Goal: Task Accomplishment & Management: Complete application form

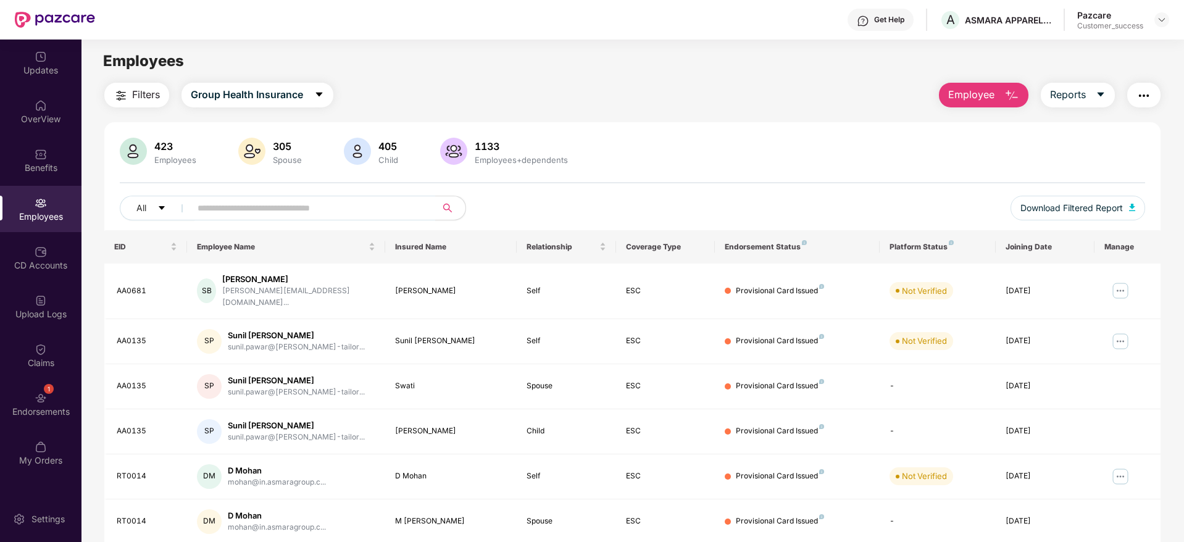
click at [763, 124] on div "423 Employees 305 Spouse 405 Child 1133 Employees+dependents All Download Filte…" at bounding box center [632, 445] width 1057 height 647
click at [1161, 20] on img at bounding box center [1162, 20] width 10 height 10
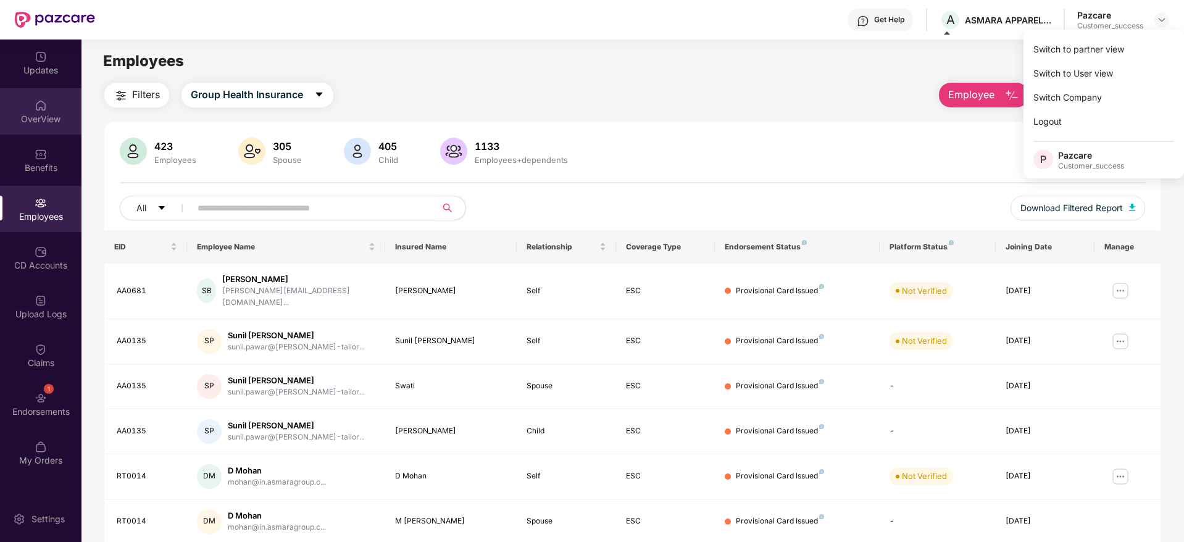
click at [41, 130] on div "OverView" at bounding box center [41, 111] width 82 height 46
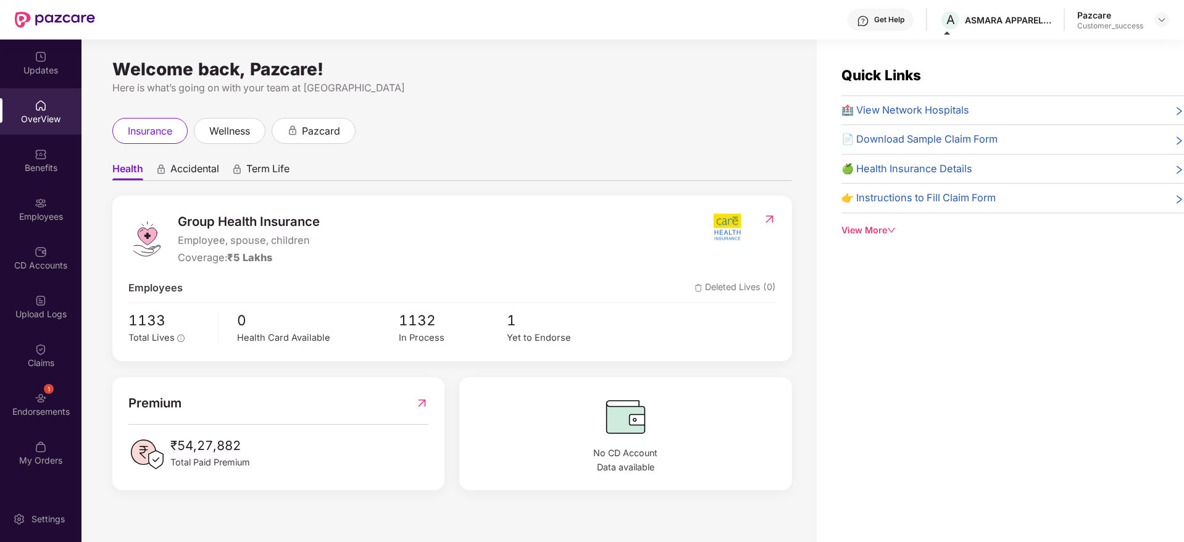
click at [56, 207] on div "Employees" at bounding box center [41, 209] width 82 height 46
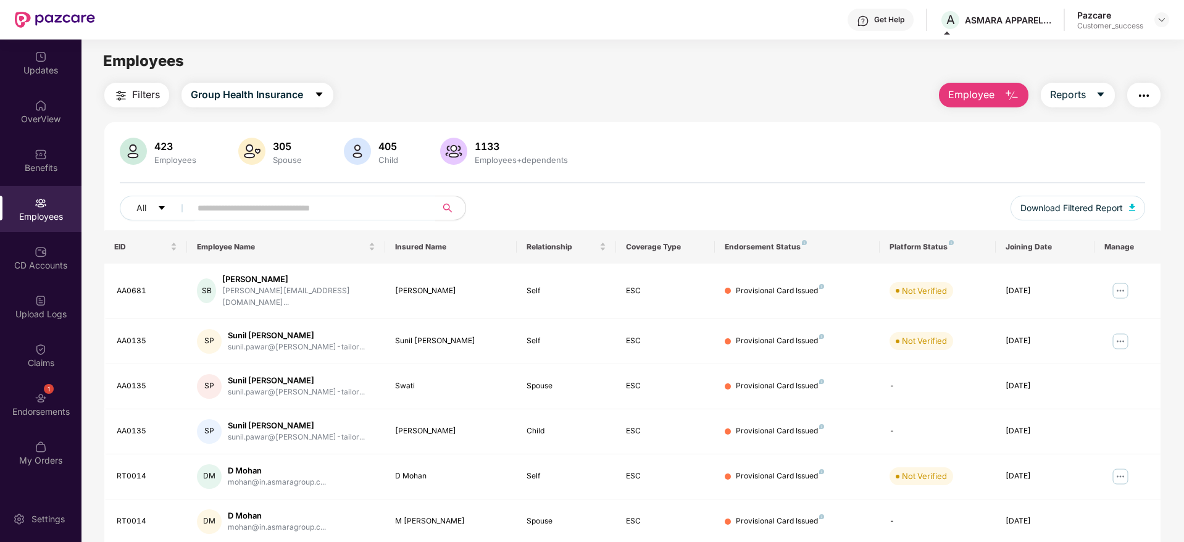
click at [40, 217] on div "Employees" at bounding box center [41, 217] width 82 height 12
click at [1163, 22] on img at bounding box center [1162, 20] width 10 height 10
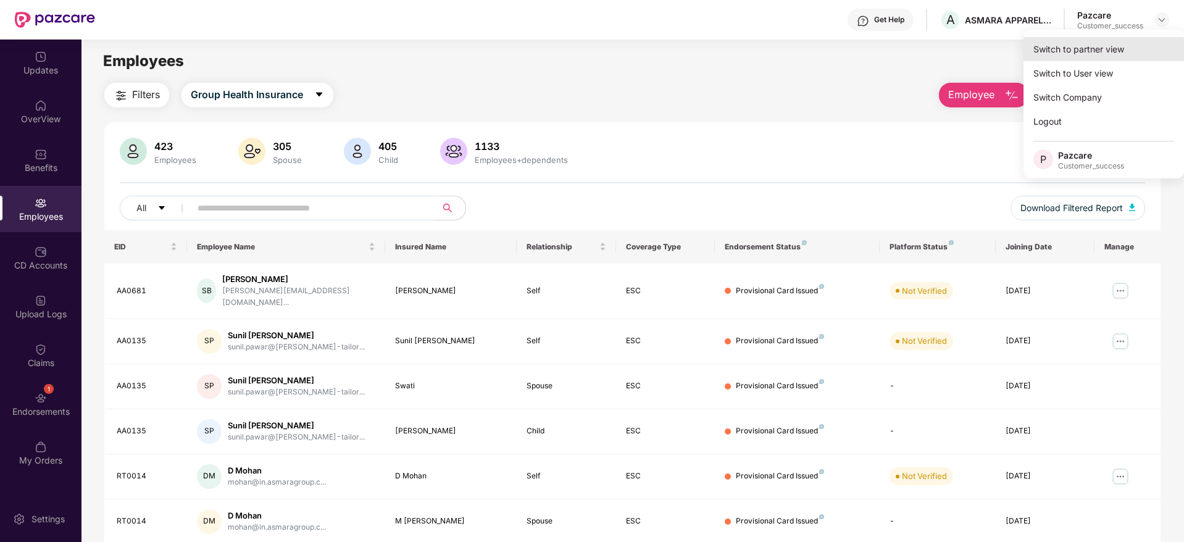
click at [1132, 50] on div "Switch to partner view" at bounding box center [1104, 49] width 161 height 24
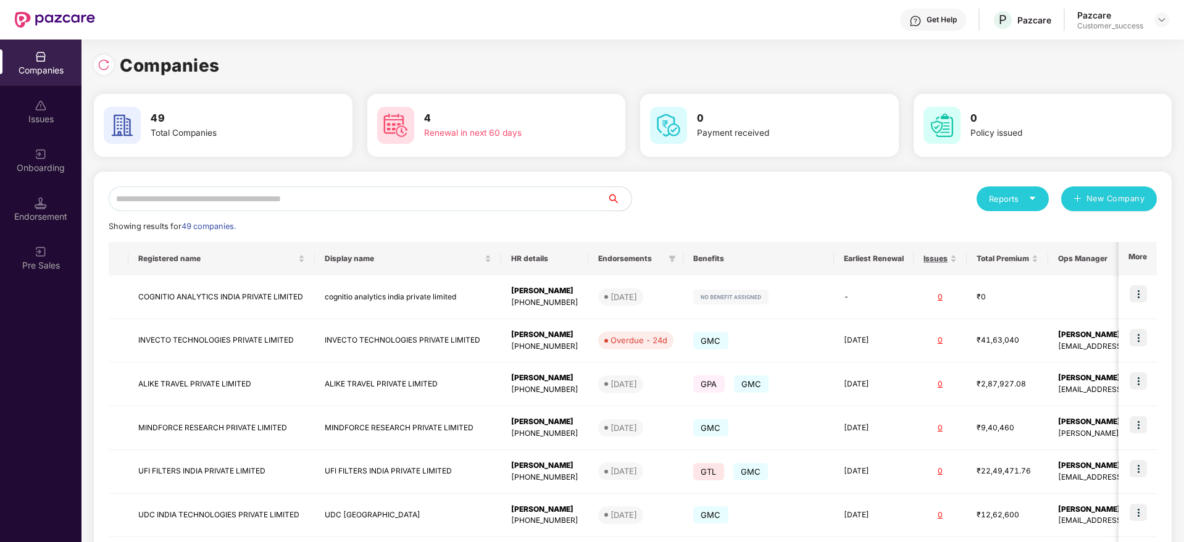
click at [384, 200] on input "text" at bounding box center [358, 199] width 498 height 25
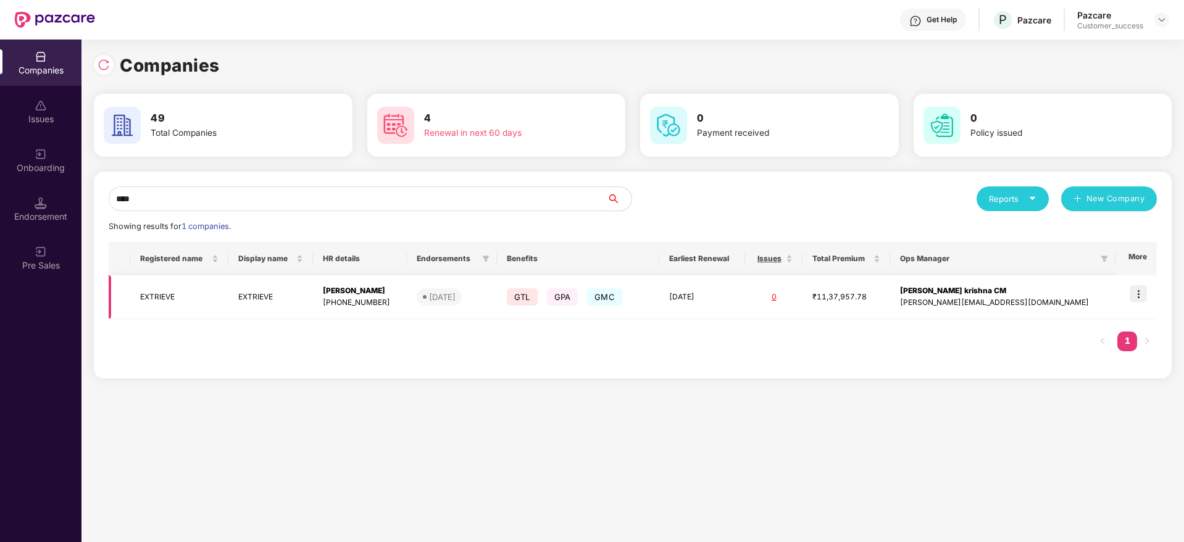
type input "****"
click at [1147, 299] on img at bounding box center [1138, 293] width 17 height 17
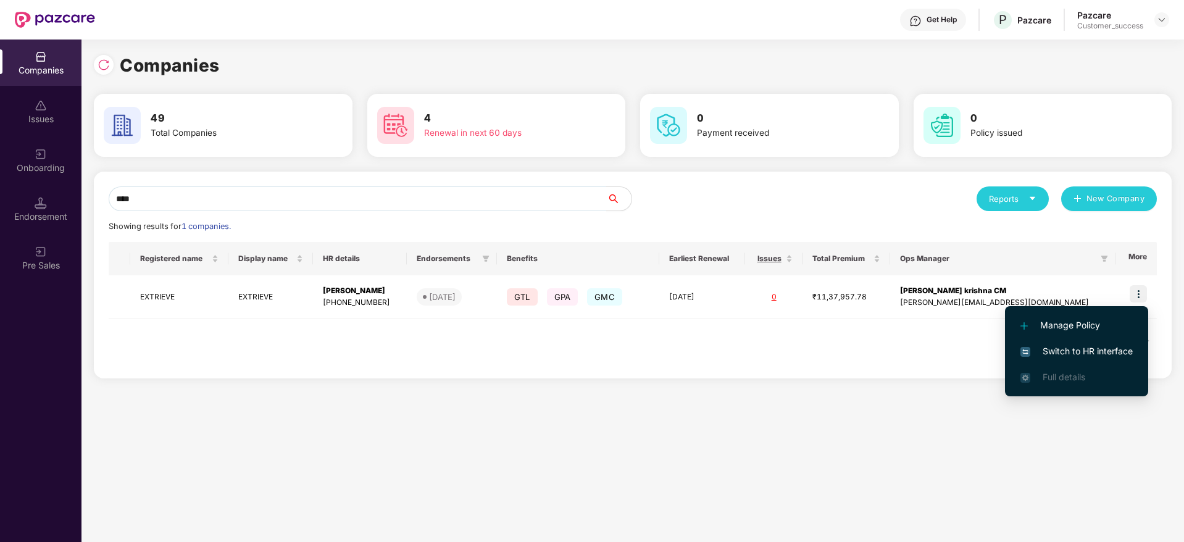
click at [1085, 348] on span "Switch to HR interface" at bounding box center [1077, 352] width 112 height 14
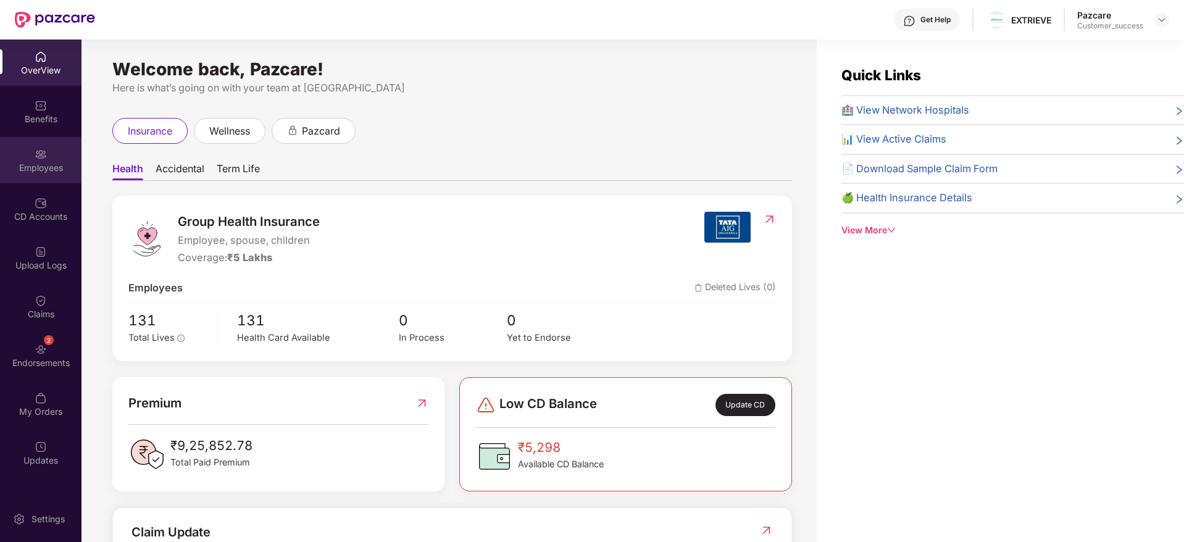
click at [51, 166] on div "Employees" at bounding box center [41, 168] width 82 height 12
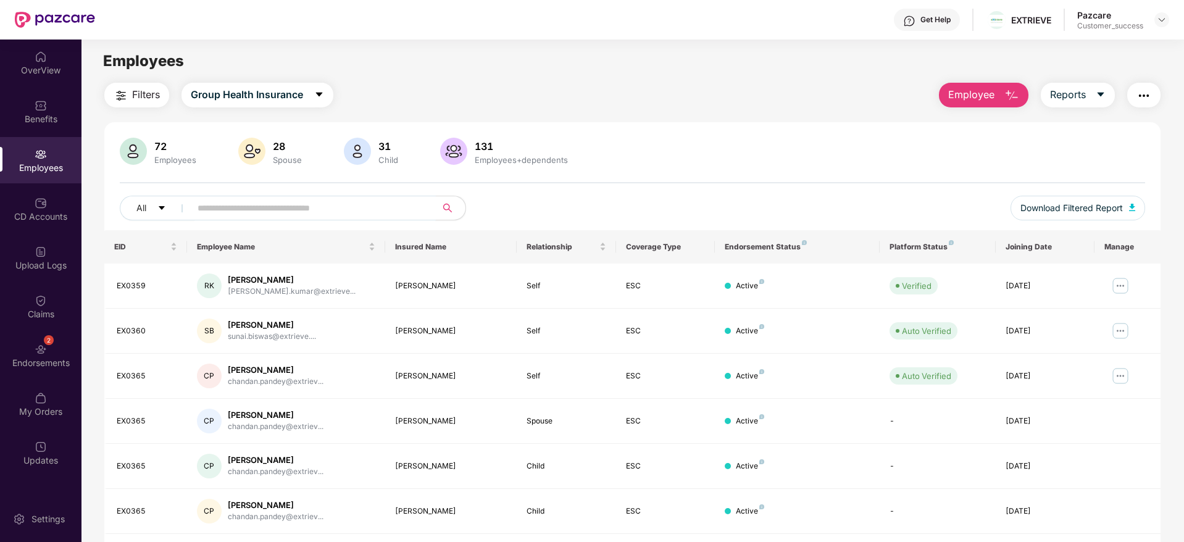
click at [322, 210] on input "text" at bounding box center [309, 208] width 222 height 19
paste input "******"
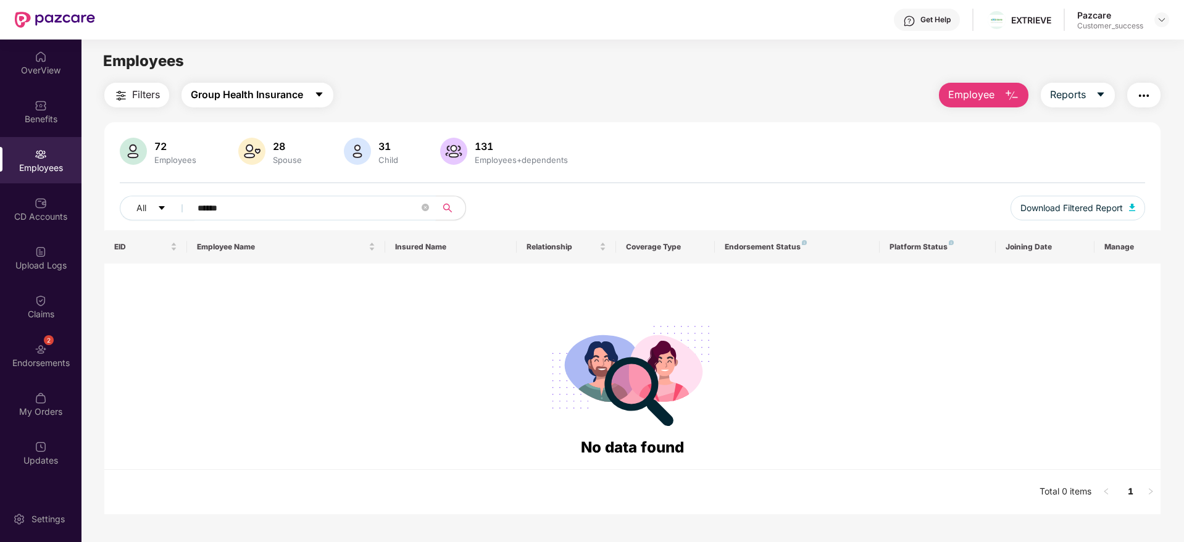
type input "******"
click at [258, 96] on span "Group Health Insurance" at bounding box center [247, 94] width 112 height 15
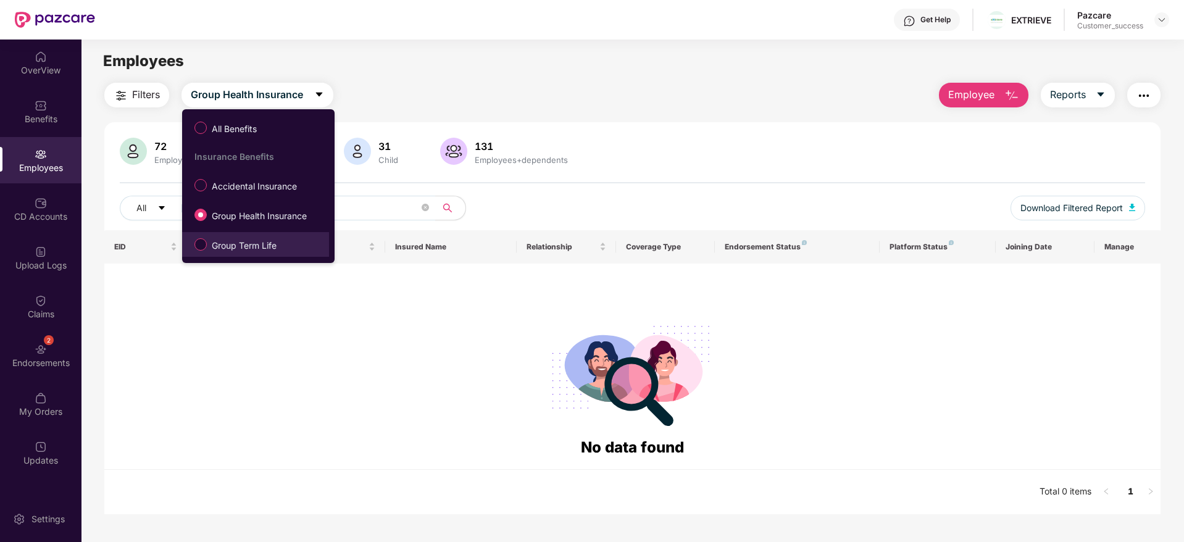
click at [245, 241] on span "Group Term Life" at bounding box center [244, 246] width 75 height 14
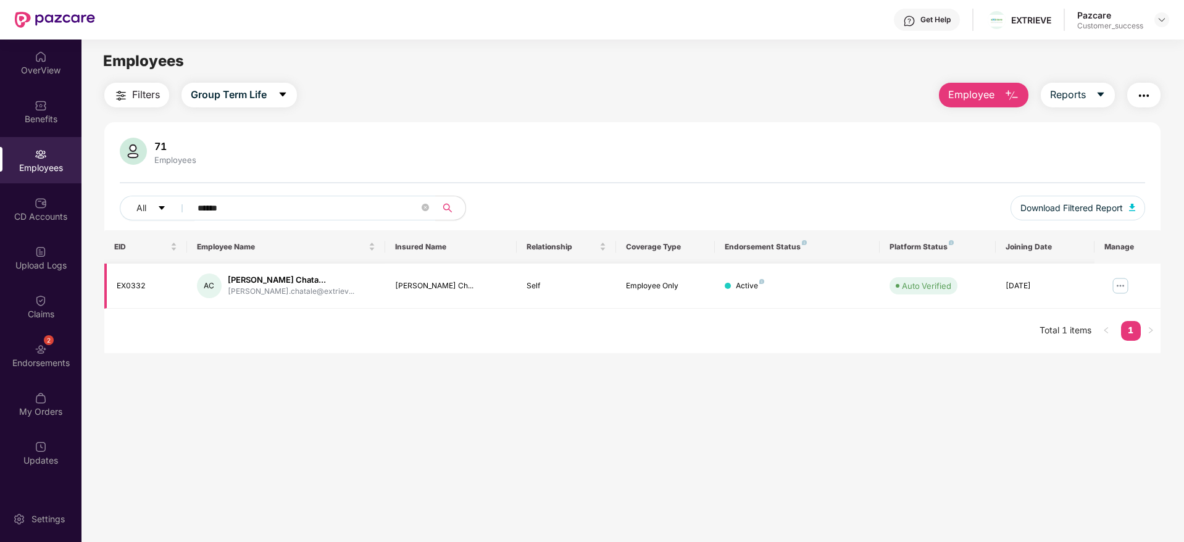
click at [1121, 287] on img at bounding box center [1121, 286] width 20 height 20
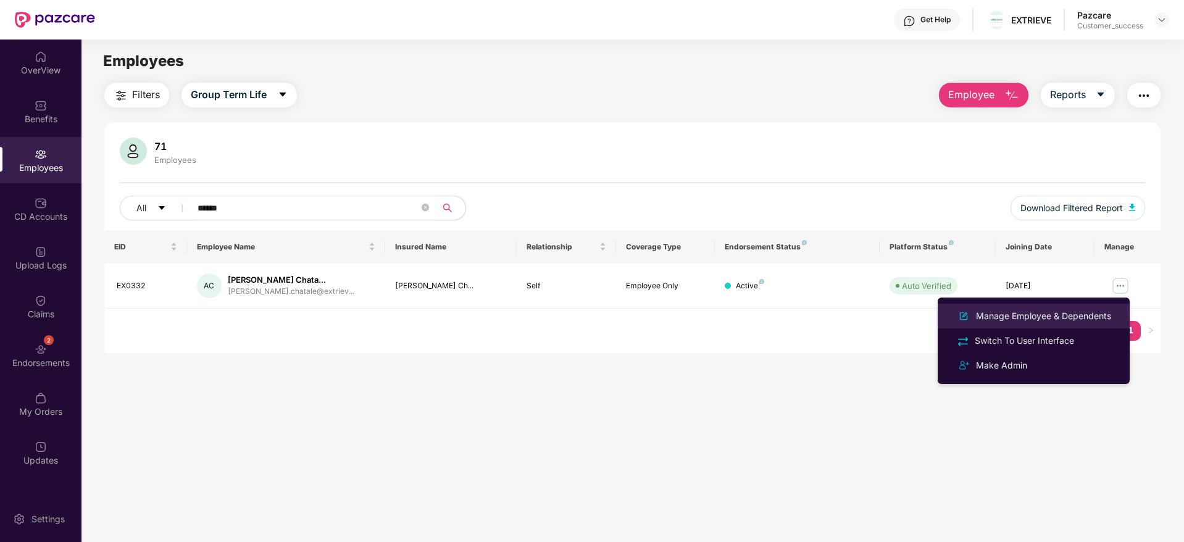
click at [1055, 314] on div "Manage Employee & Dependents" at bounding box center [1044, 316] width 140 height 14
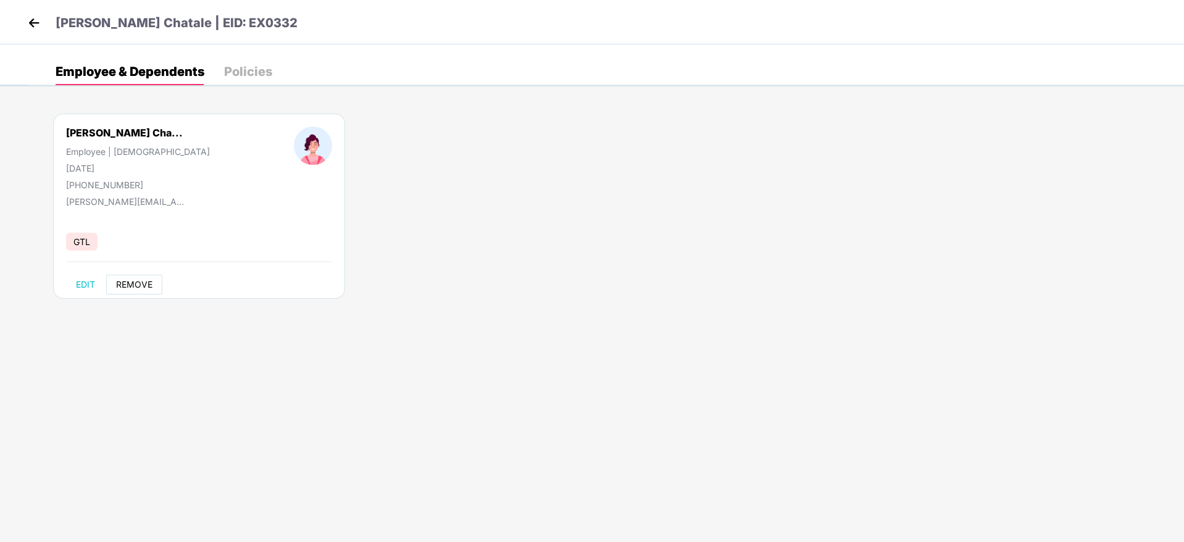
click at [141, 285] on span "REMOVE" at bounding box center [134, 285] width 36 height 10
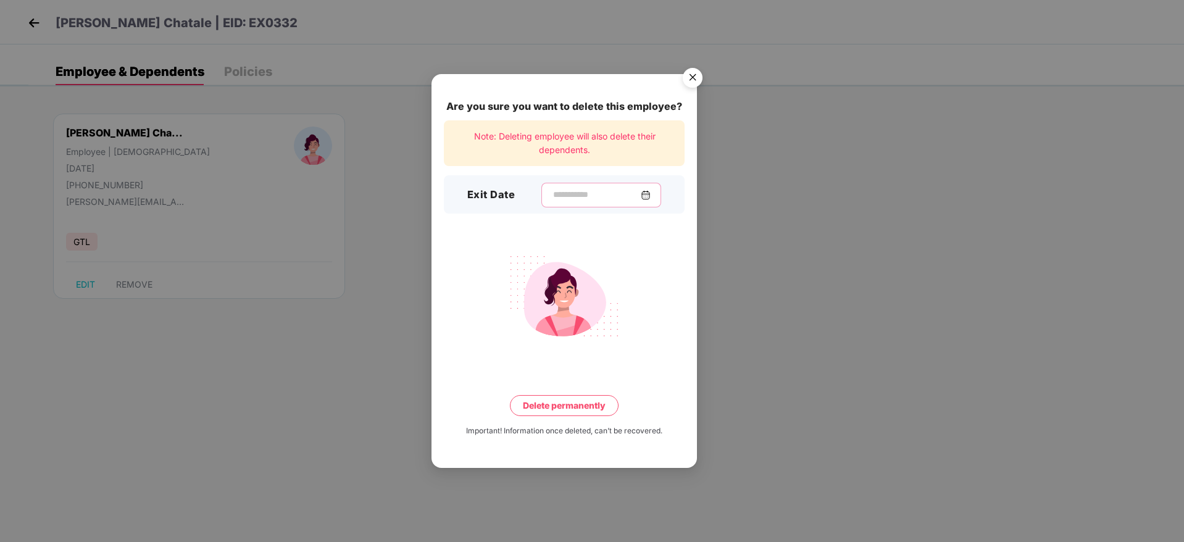
click at [571, 189] on input at bounding box center [596, 194] width 89 height 13
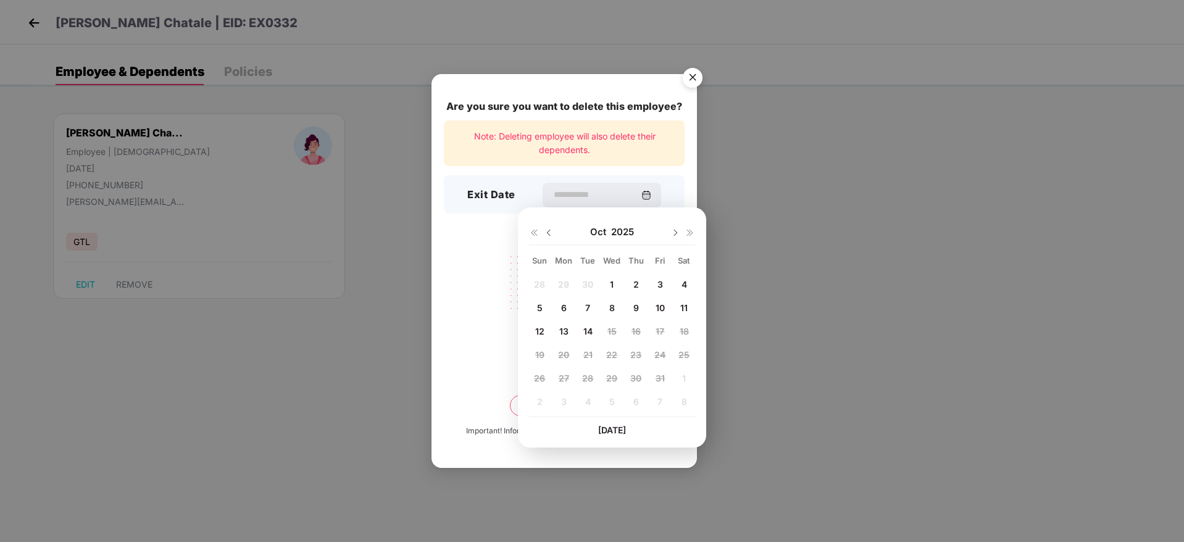
click at [549, 237] on img at bounding box center [549, 233] width 10 height 10
click at [565, 330] on span "15" at bounding box center [564, 331] width 9 height 10
type input "**********"
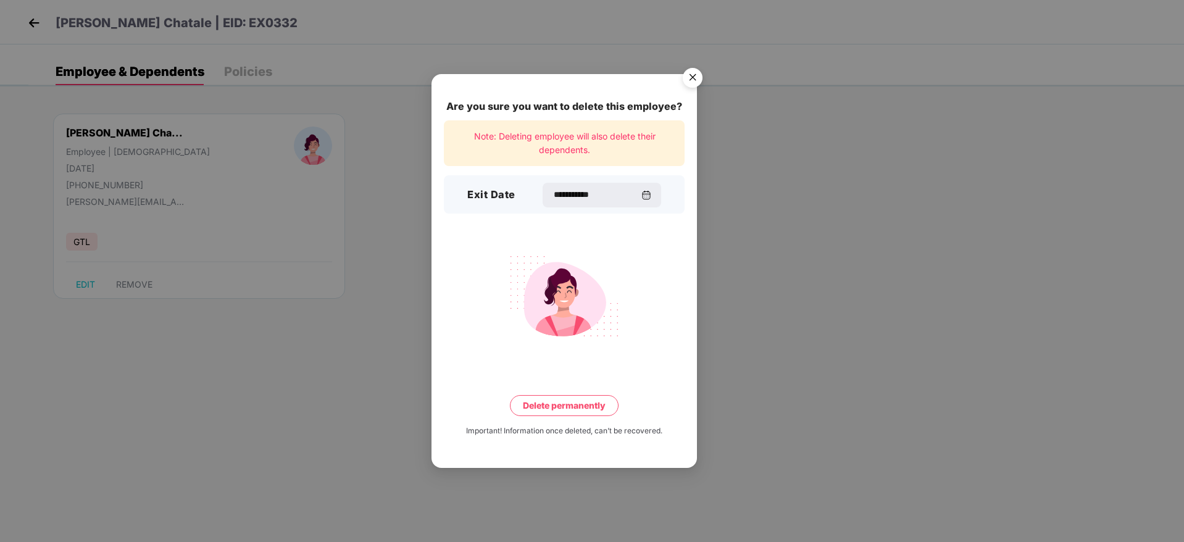
click at [557, 404] on button "Delete permanently" at bounding box center [564, 405] width 109 height 21
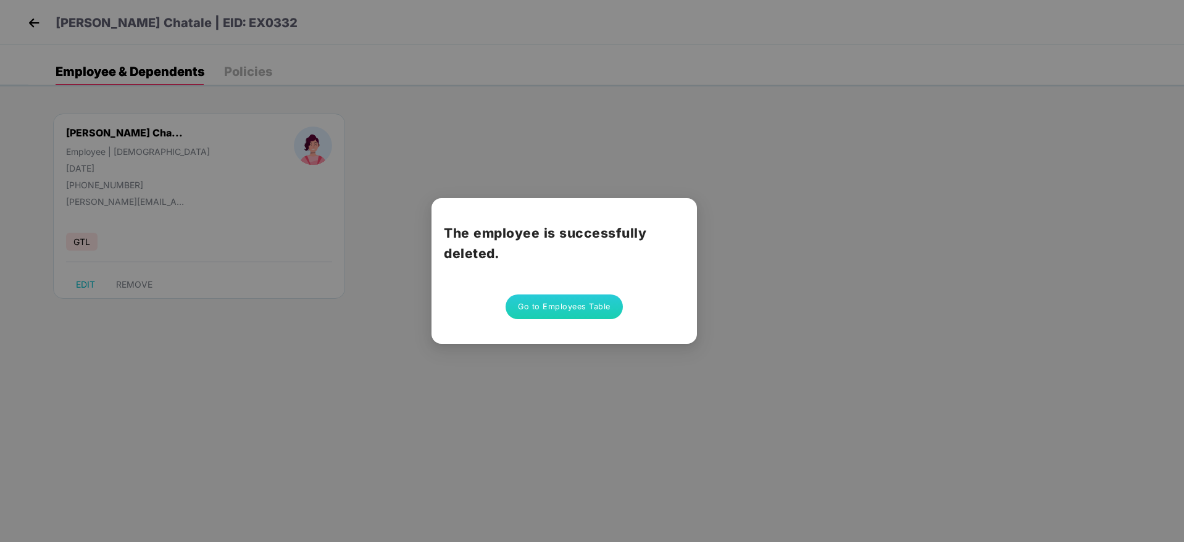
click at [547, 311] on button "Go to Employees Table" at bounding box center [564, 307] width 117 height 25
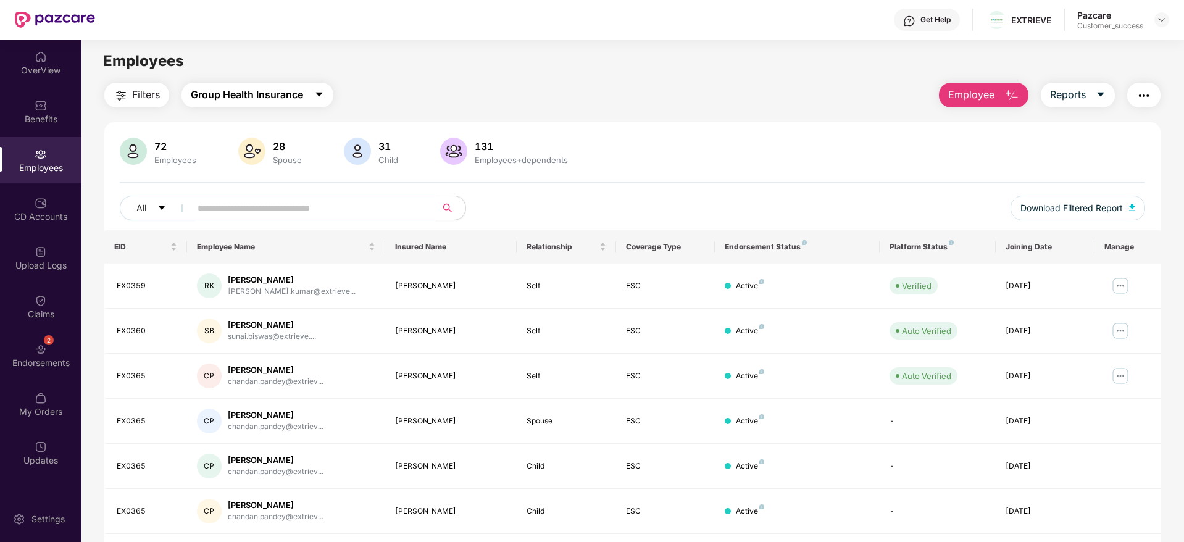
click at [279, 93] on span "Group Health Insurance" at bounding box center [247, 94] width 112 height 15
click at [383, 199] on input "text" at bounding box center [309, 208] width 222 height 19
click at [375, 204] on input "text" at bounding box center [309, 208] width 222 height 19
paste input "******"
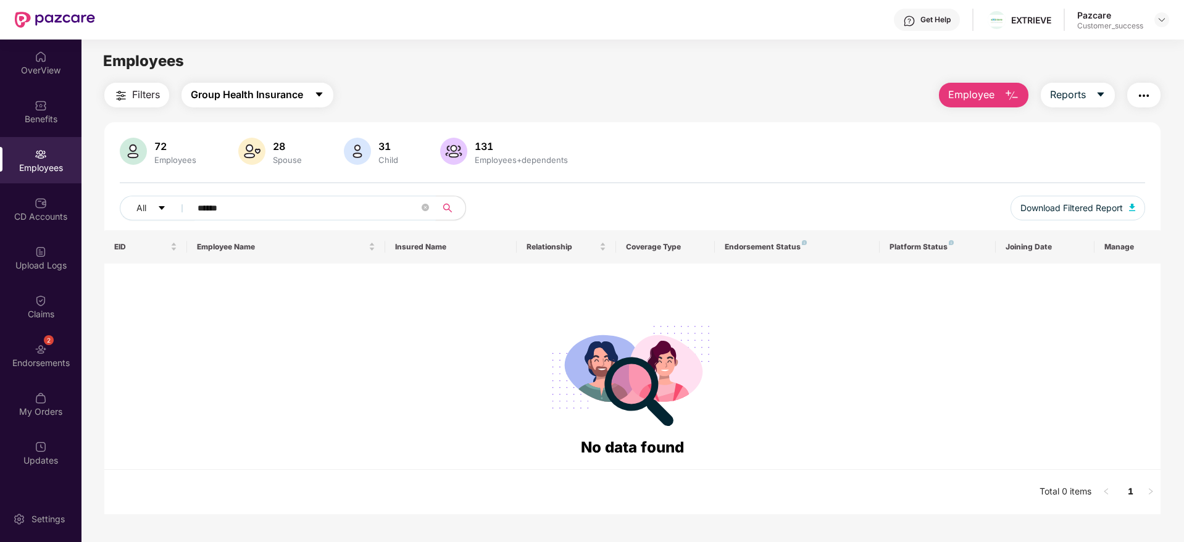
type input "******"
click at [314, 99] on button "Group Health Insurance" at bounding box center [258, 95] width 152 height 25
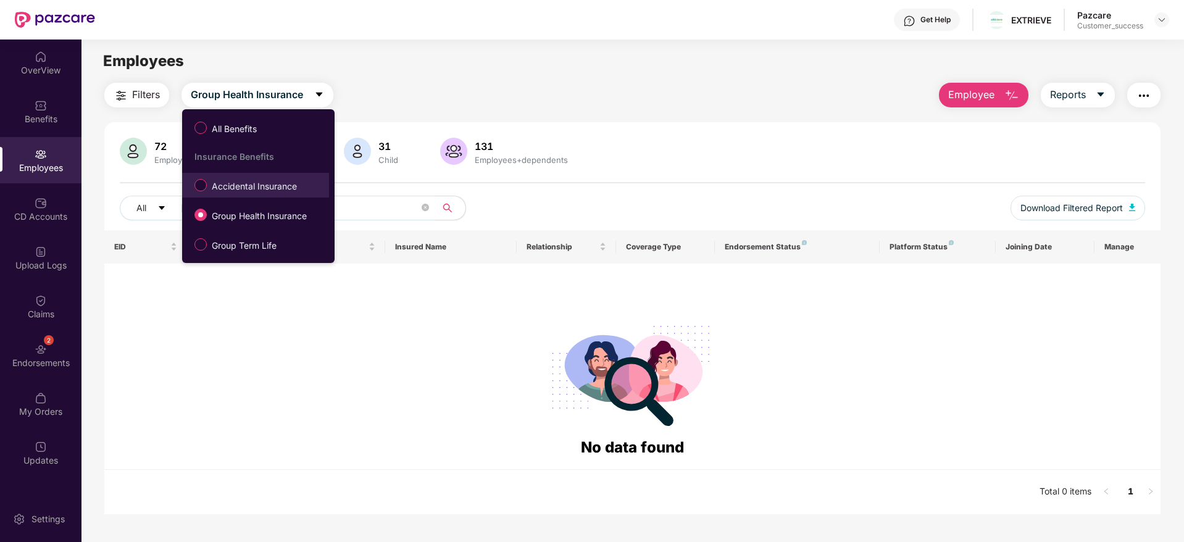
click at [264, 177] on label "Accidental Insurance" at bounding box center [248, 185] width 120 height 21
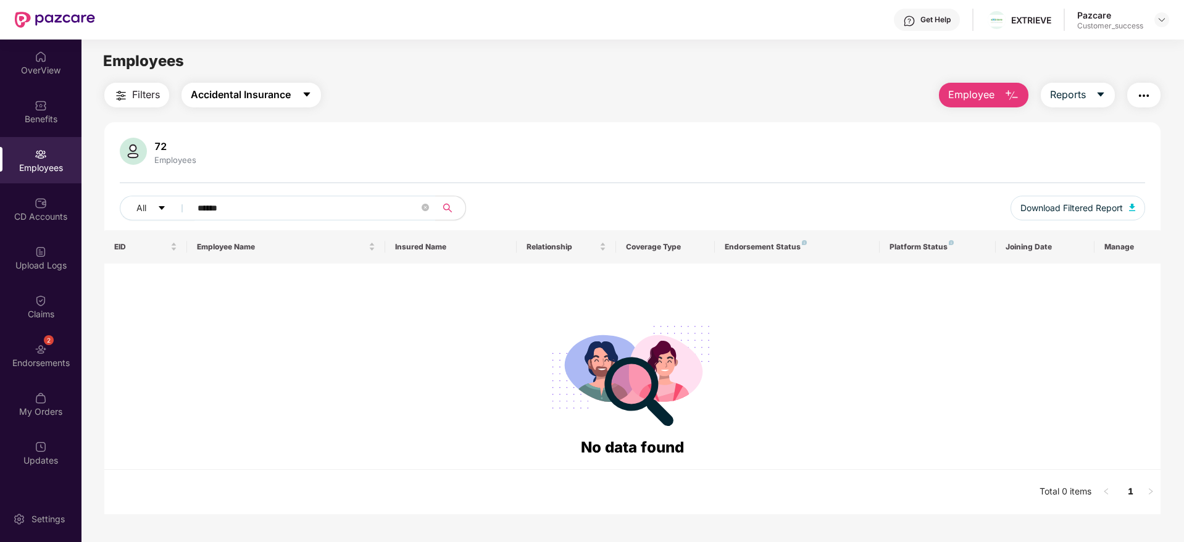
click at [272, 100] on span "Accidental Insurance" at bounding box center [241, 94] width 100 height 15
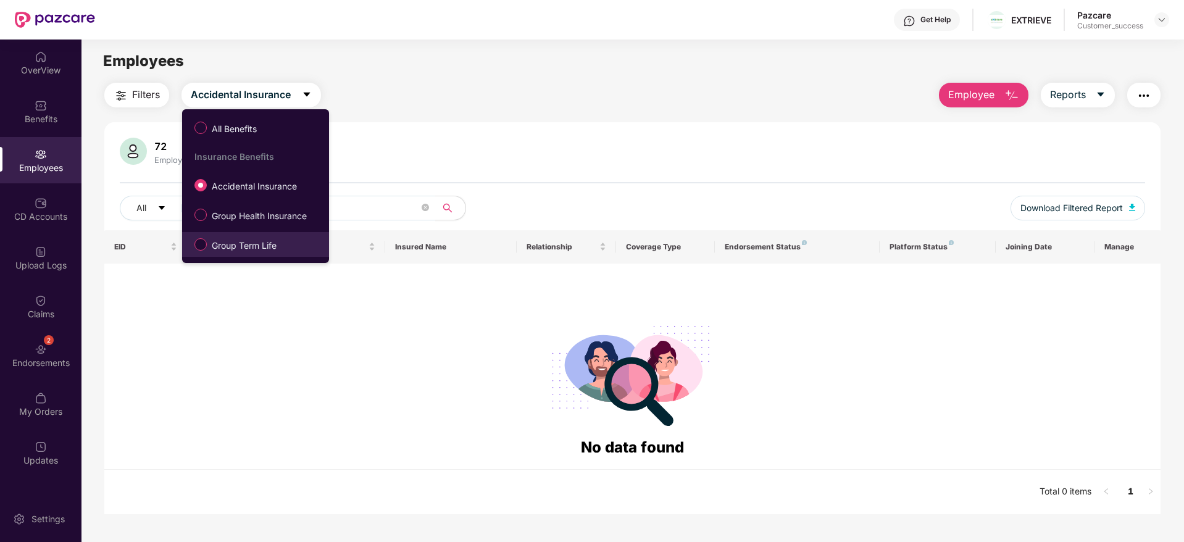
click at [230, 244] on span "Group Term Life" at bounding box center [244, 246] width 75 height 14
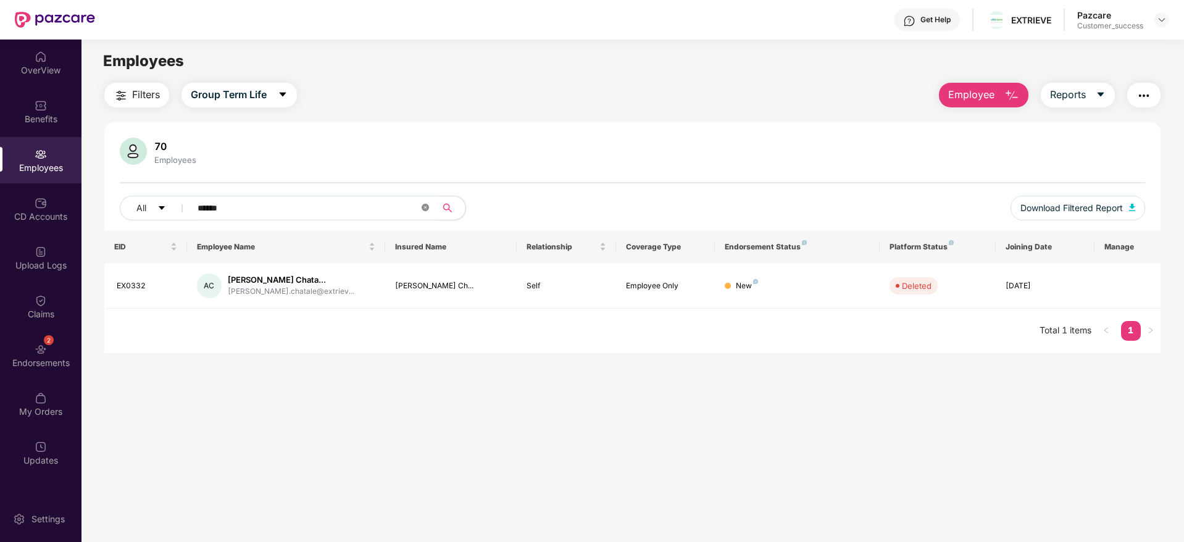
click at [426, 209] on icon "close-circle" at bounding box center [425, 207] width 7 height 7
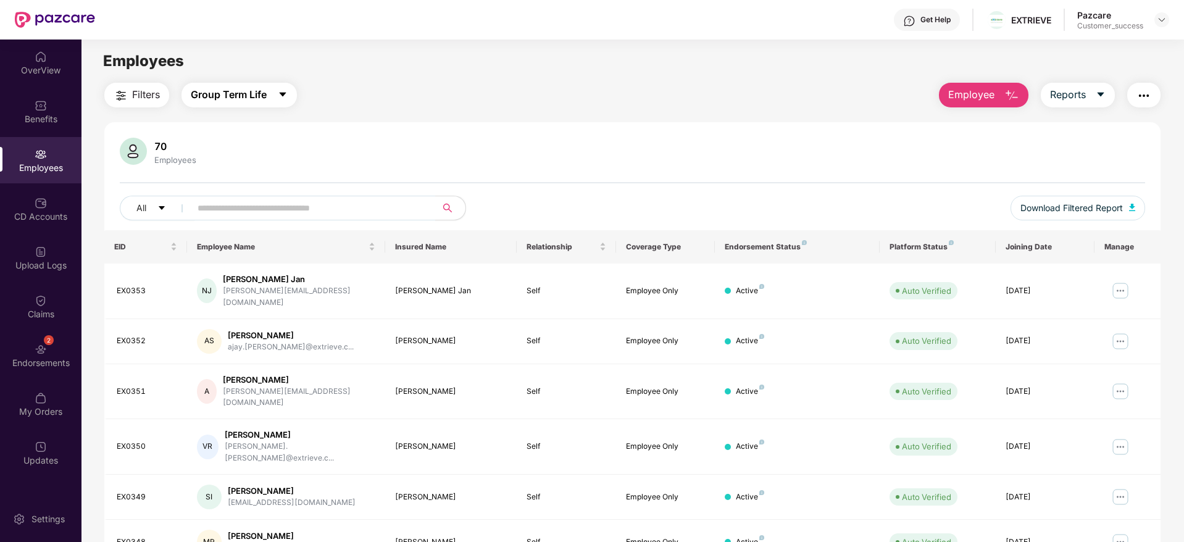
click at [258, 90] on span "Group Term Life" at bounding box center [229, 94] width 76 height 15
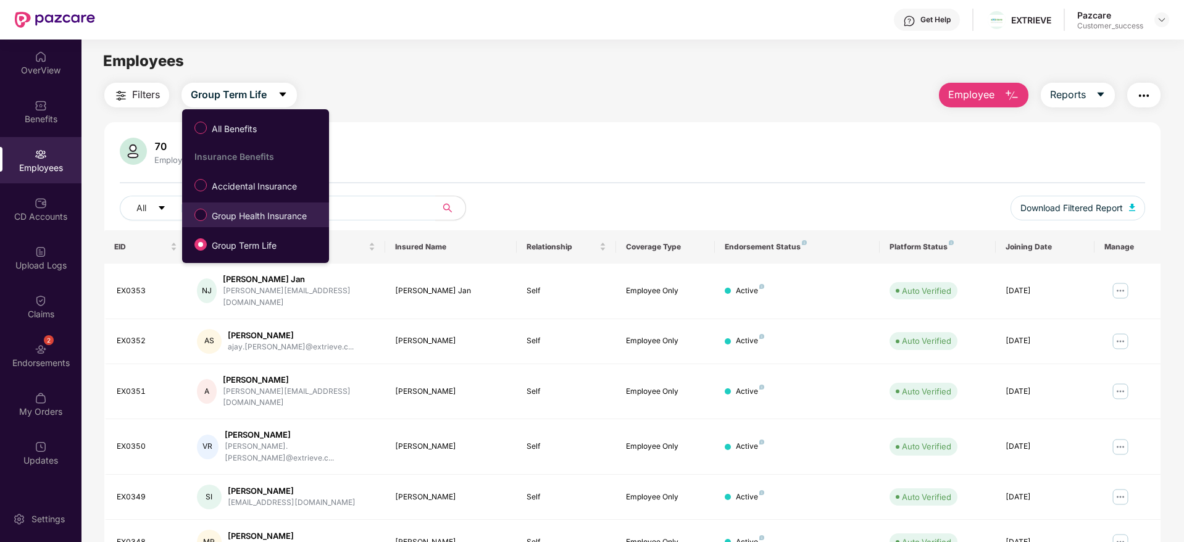
click at [247, 215] on span "Group Health Insurance" at bounding box center [259, 216] width 105 height 14
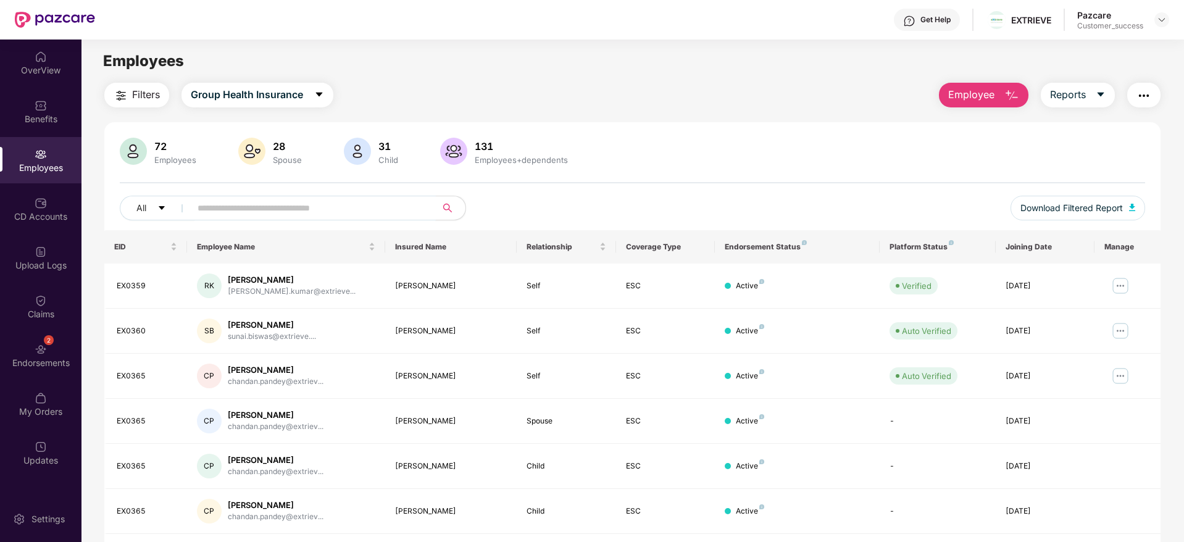
click at [259, 203] on input "text" at bounding box center [309, 208] width 222 height 19
paste input "**********"
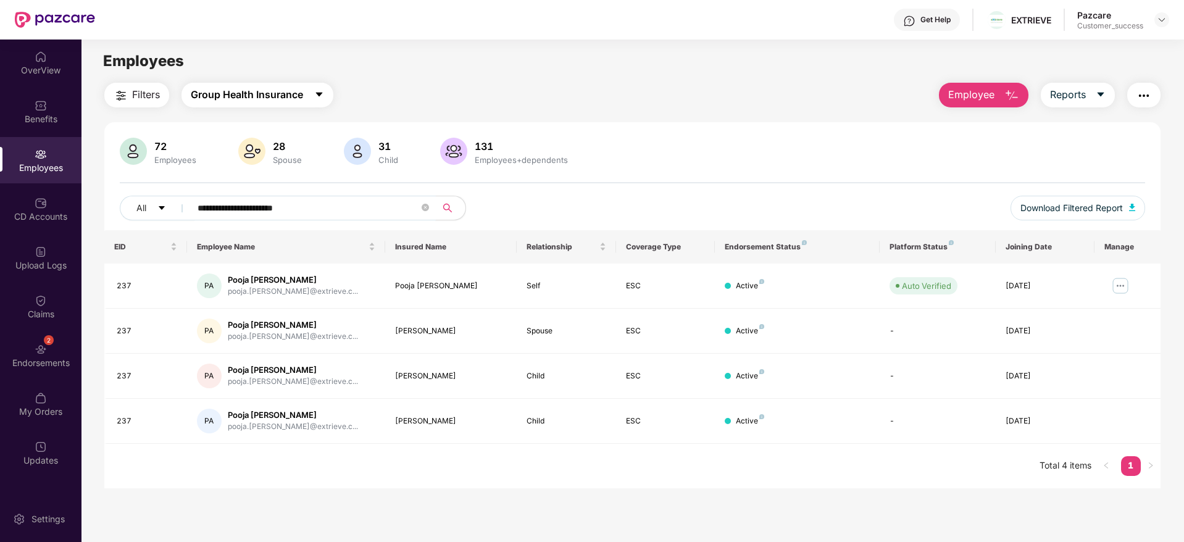
type input "**********"
click at [291, 94] on span "Group Health Insurance" at bounding box center [247, 94] width 112 height 15
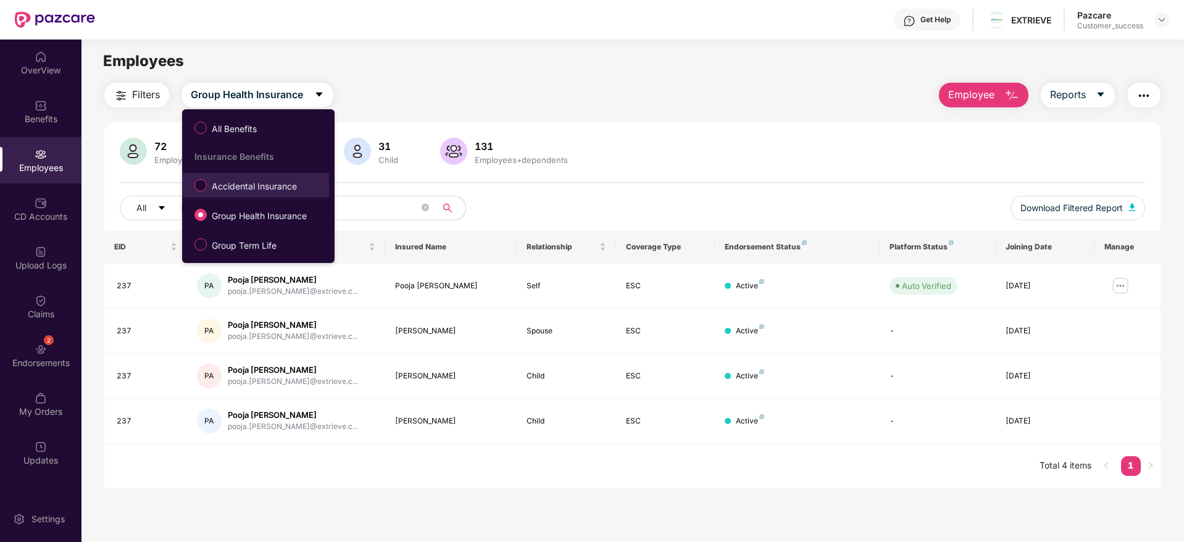
click at [240, 187] on span "Accidental Insurance" at bounding box center [254, 187] width 95 height 14
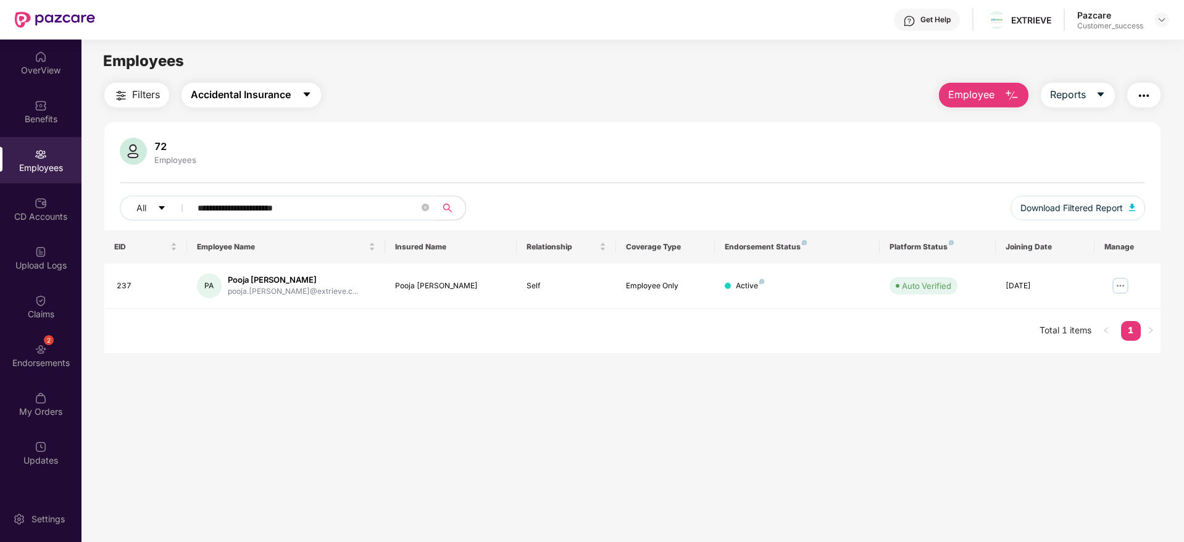
click at [272, 101] on span "Accidental Insurance" at bounding box center [241, 94] width 100 height 15
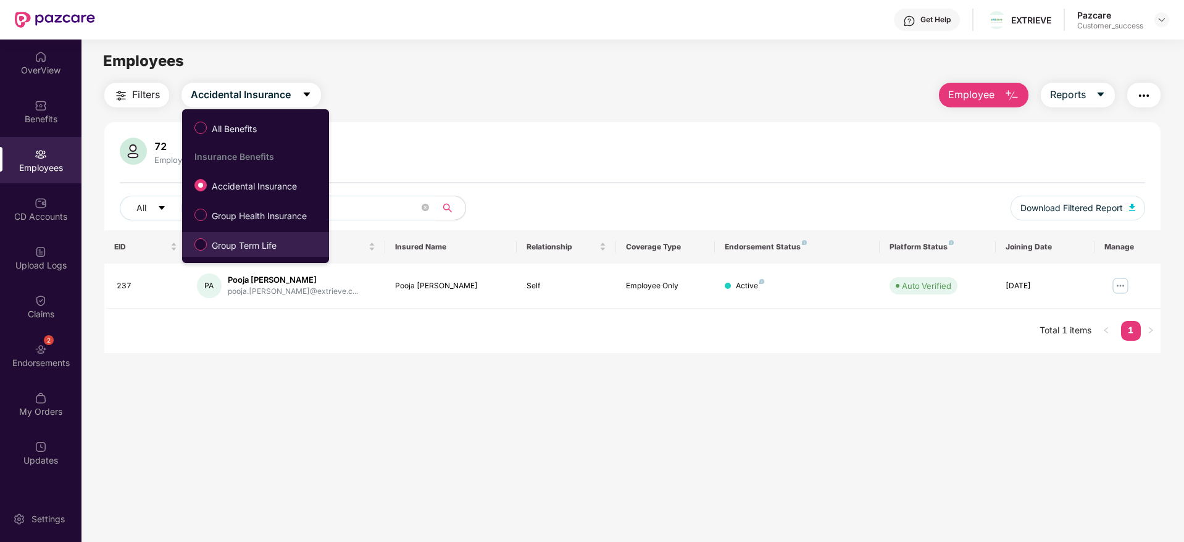
click at [237, 248] on span "Group Term Life" at bounding box center [244, 246] width 75 height 14
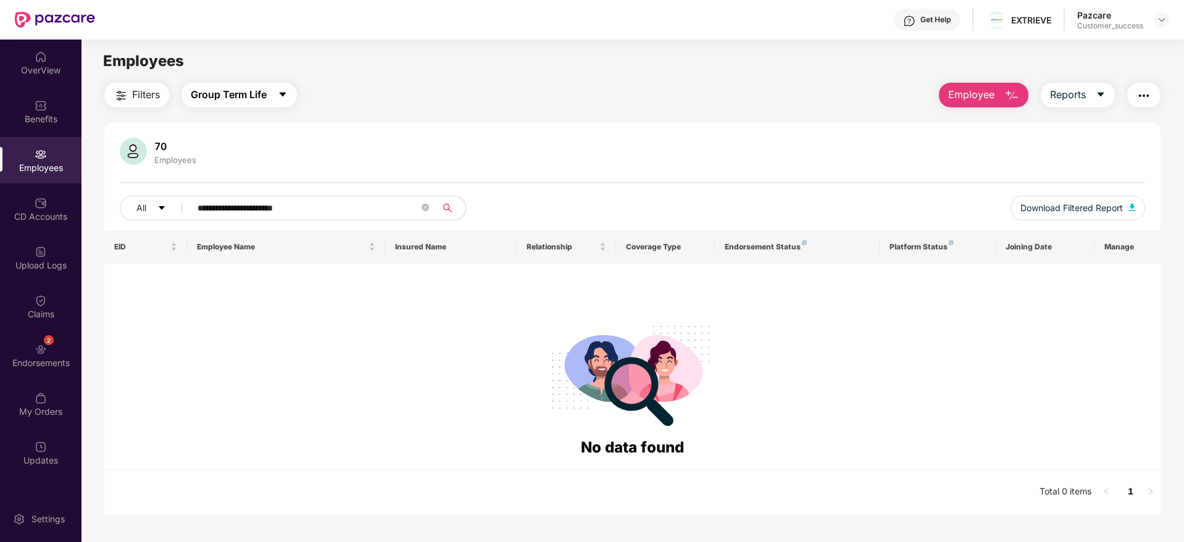
click at [258, 104] on button "Group Term Life" at bounding box center [239, 95] width 115 height 25
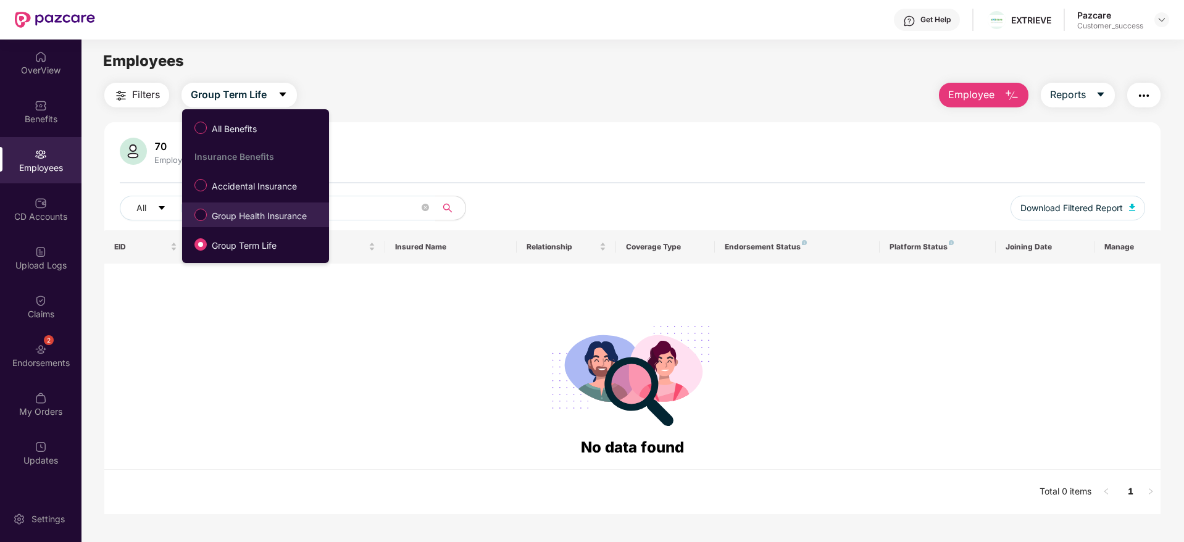
click at [224, 227] on div "All Benefits Insurance Benefits Accidental Insurance Group Health Insurance Gro…" at bounding box center [255, 185] width 147 height 141
click at [214, 222] on span "Group Health Insurance" at bounding box center [259, 216] width 105 height 14
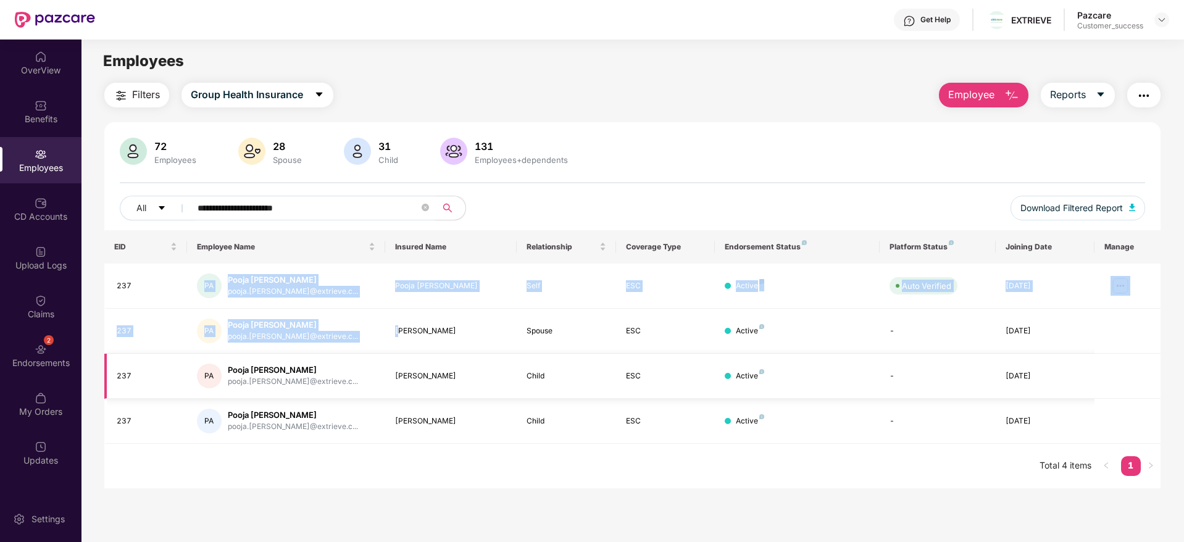
drag, startPoint x: 162, startPoint y: 282, endPoint x: 439, endPoint y: 364, distance: 289.2
click at [439, 364] on tbody "237 PA Pooja [PERSON_NAME] pooja.[PERSON_NAME]@extrieve.c... Pooja [PERSON_NAME…" at bounding box center [632, 354] width 1057 height 180
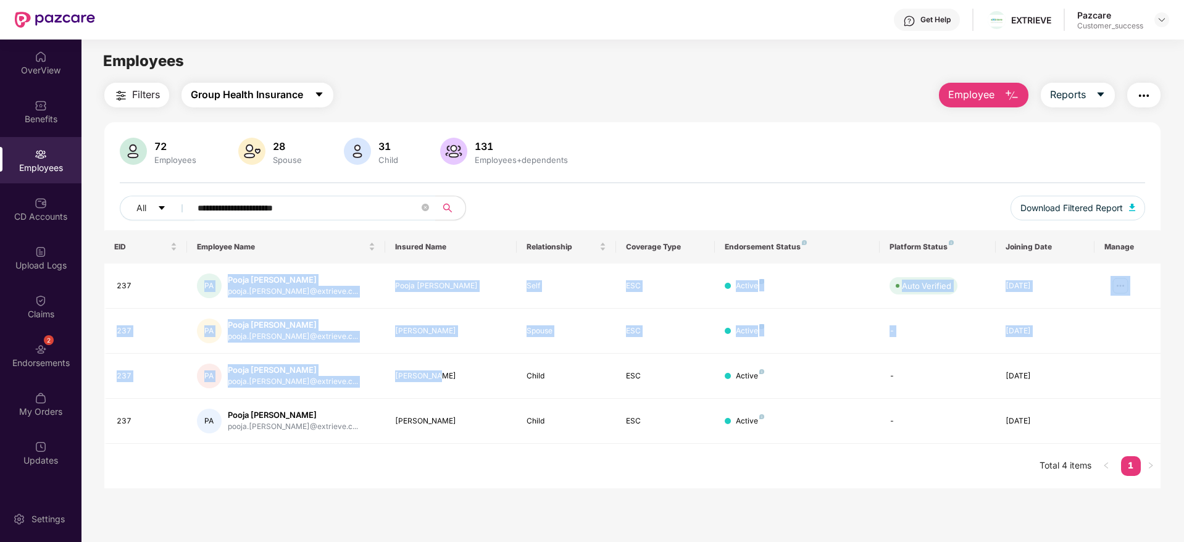
click at [233, 97] on span "Group Health Insurance" at bounding box center [247, 94] width 112 height 15
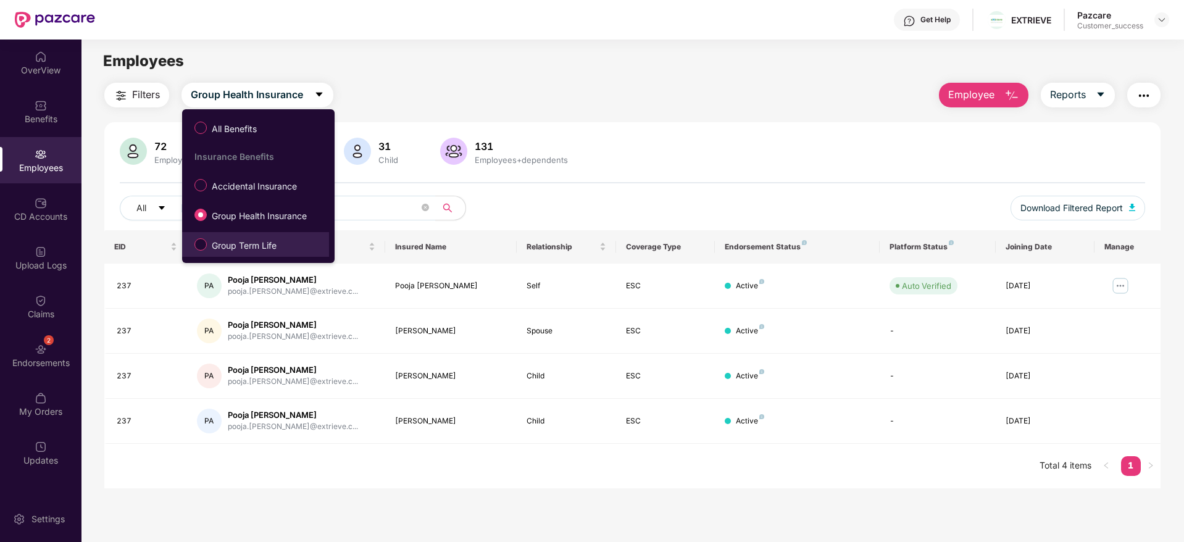
click at [245, 240] on span "Group Term Life" at bounding box center [244, 246] width 75 height 14
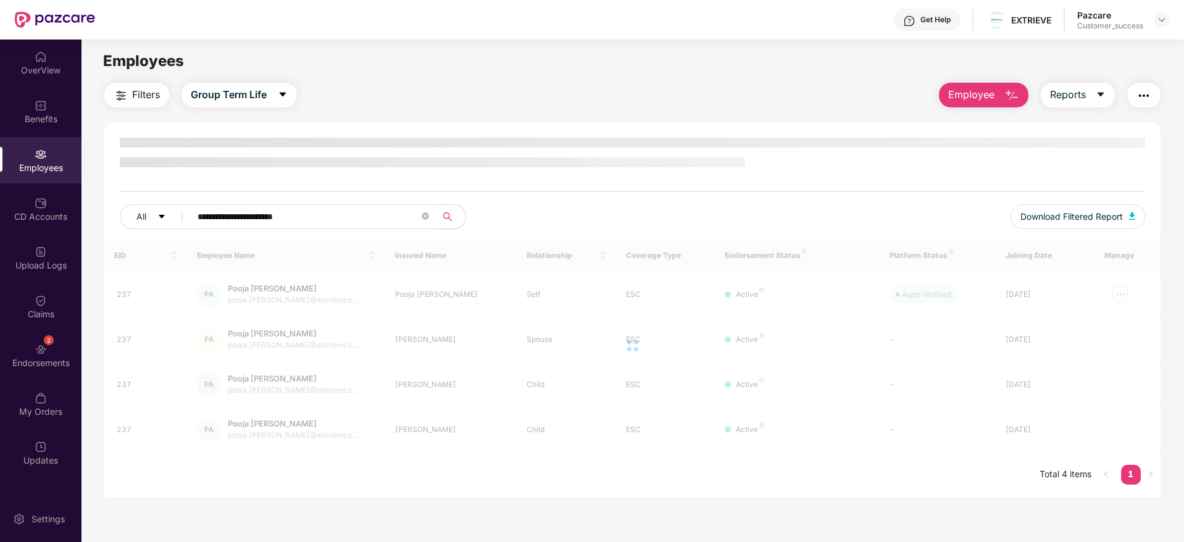
click at [972, 99] on span "Employee" at bounding box center [972, 94] width 46 height 15
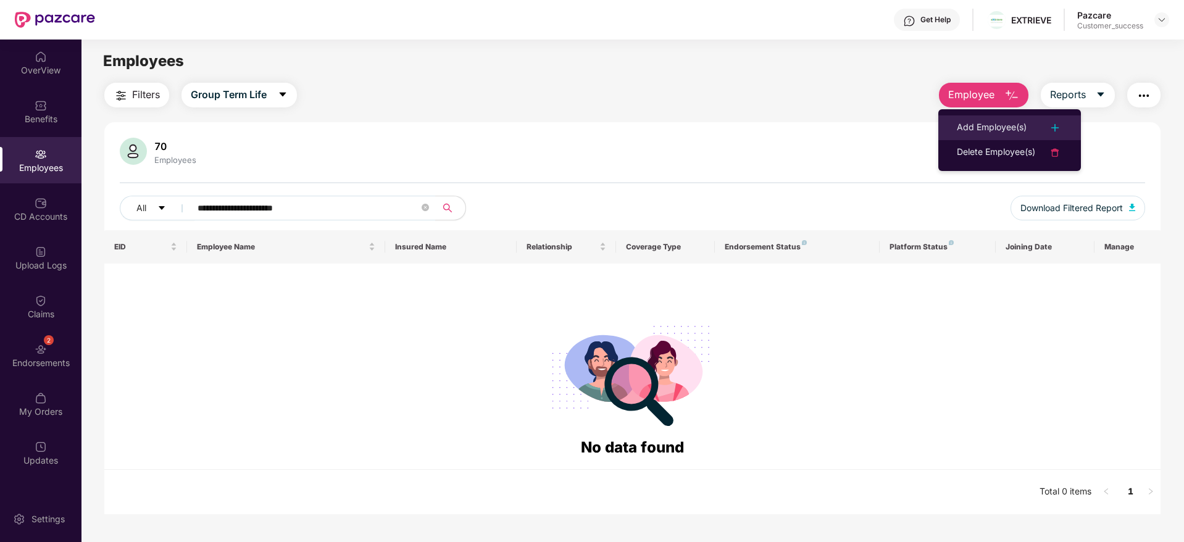
click at [998, 127] on div "Add Employee(s)" at bounding box center [992, 127] width 70 height 15
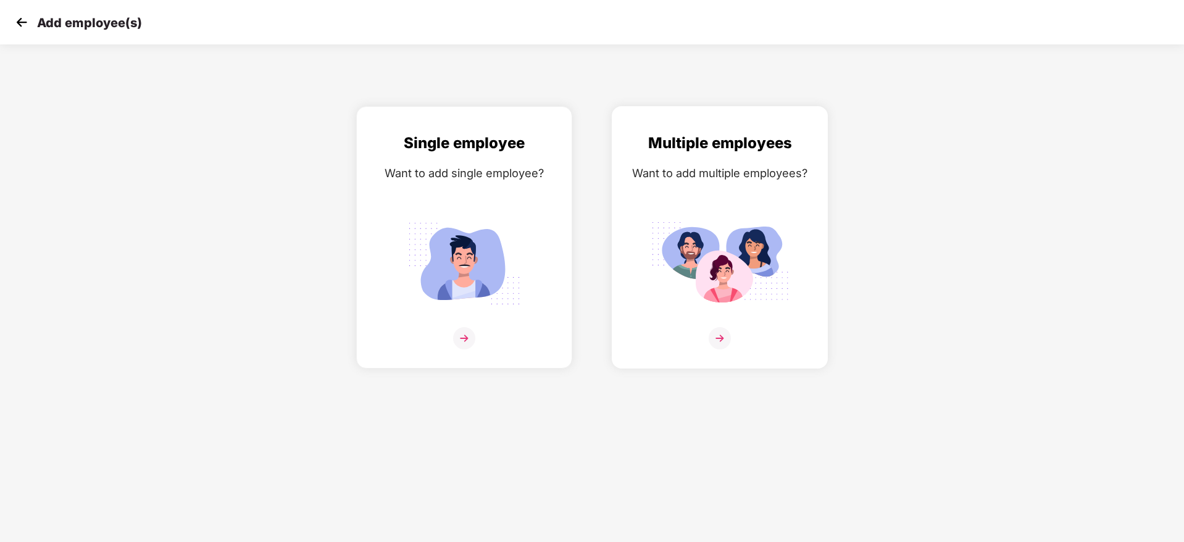
click at [725, 337] on img at bounding box center [720, 338] width 22 height 22
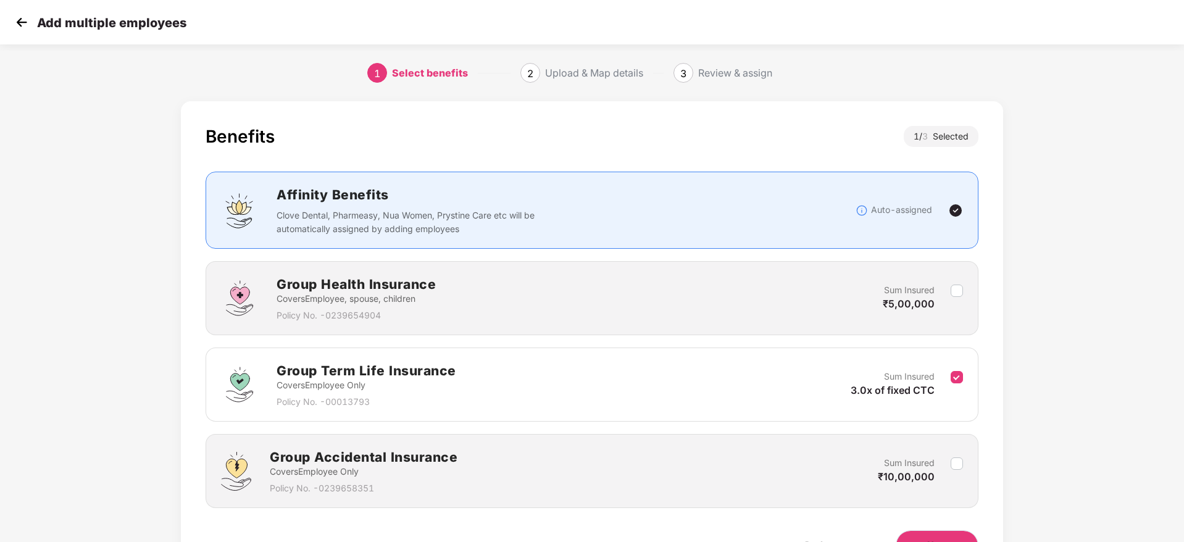
click at [942, 535] on button "Next" at bounding box center [937, 545] width 83 height 30
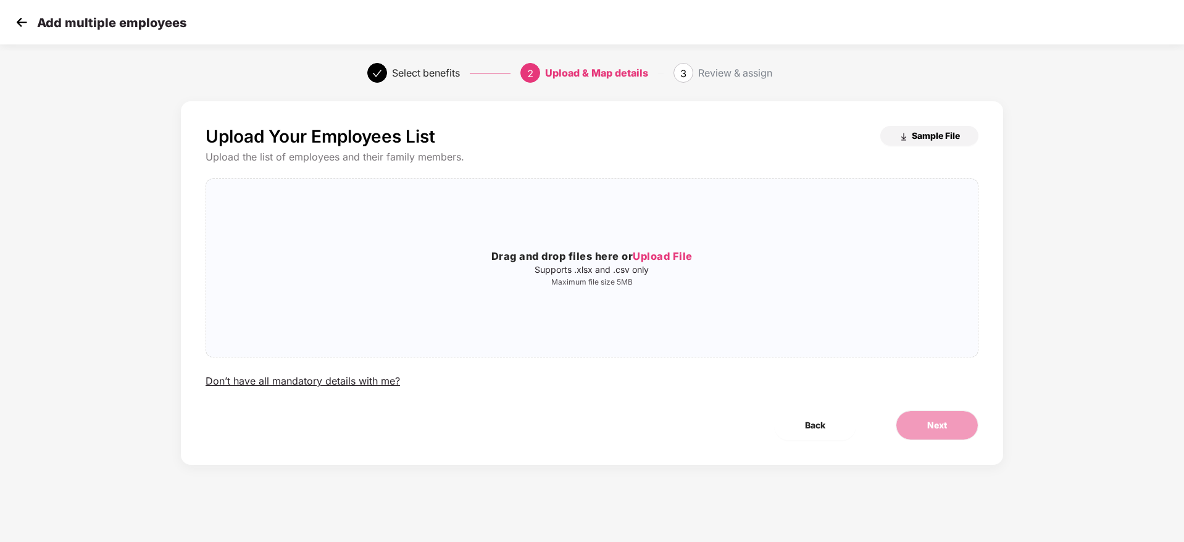
click at [924, 135] on span "Sample File" at bounding box center [936, 136] width 48 height 12
click at [27, 22] on img at bounding box center [21, 22] width 19 height 19
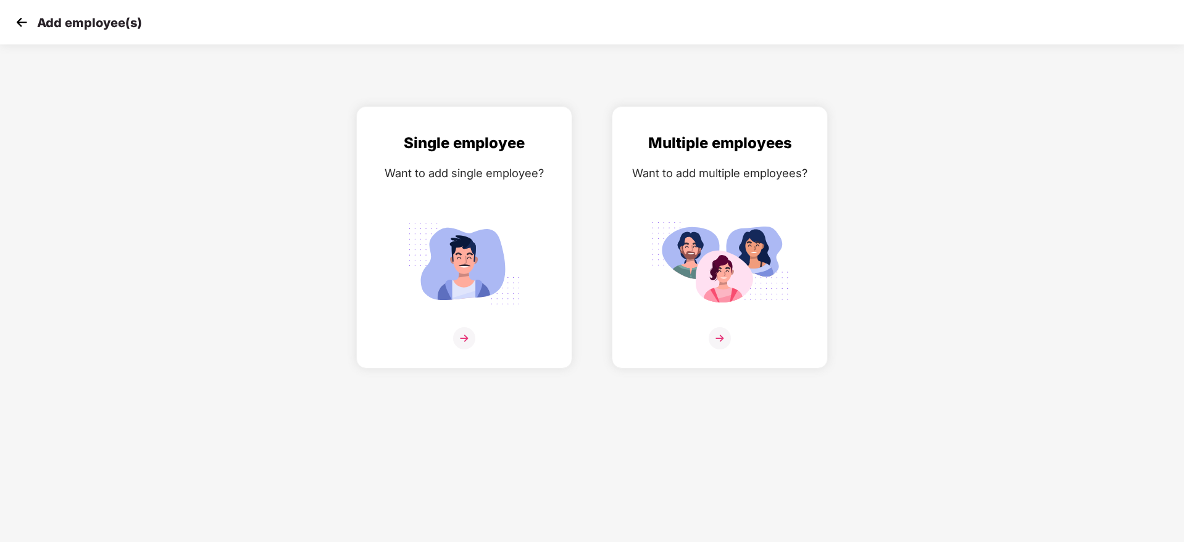
click at [20, 28] on img at bounding box center [21, 22] width 19 height 19
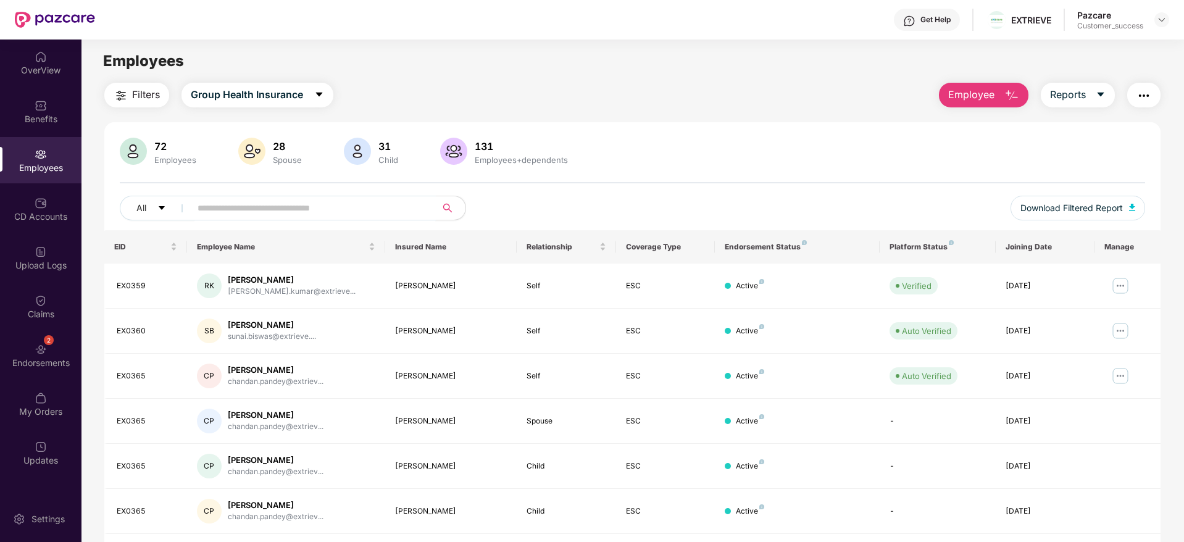
click at [266, 206] on input "text" at bounding box center [309, 208] width 222 height 19
paste input "**********"
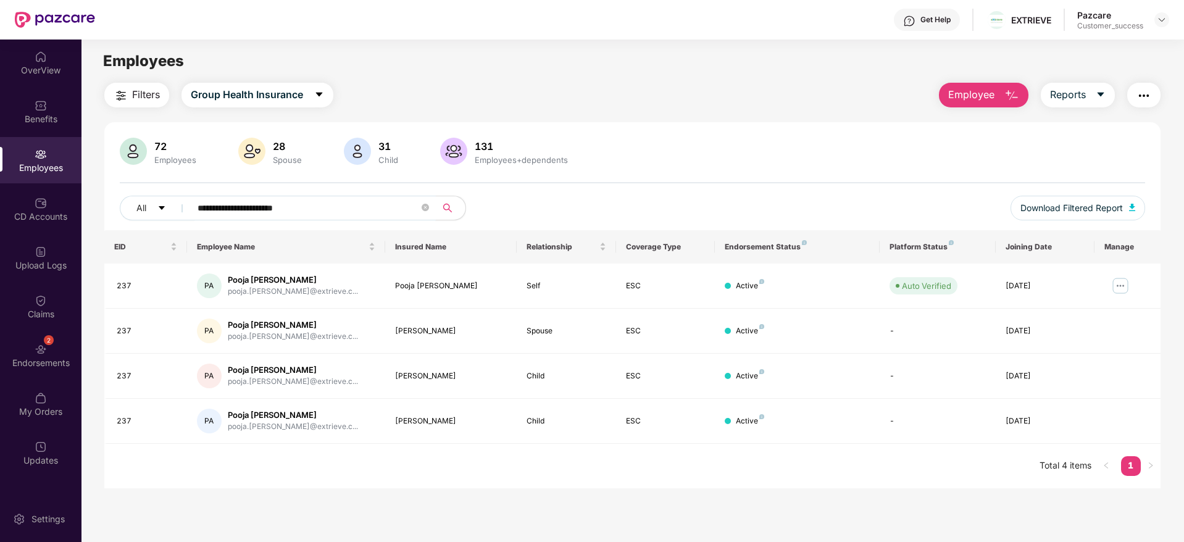
drag, startPoint x: 320, startPoint y: 203, endPoint x: 186, endPoint y: 209, distance: 134.1
click at [186, 209] on span "**********" at bounding box center [309, 208] width 253 height 25
paste input "***"
drag, startPoint x: 164, startPoint y: 280, endPoint x: 114, endPoint y: 283, distance: 50.2
click at [114, 283] on td "EX0365" at bounding box center [145, 286] width 83 height 45
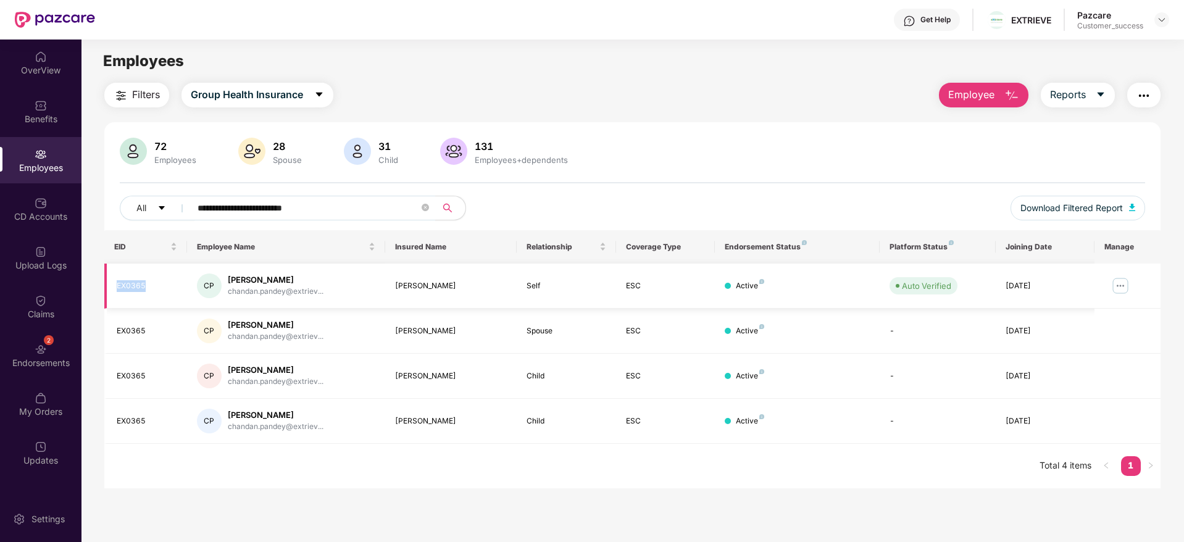
copy div "EX0365"
drag, startPoint x: 350, startPoint y: 209, endPoint x: 188, endPoint y: 212, distance: 161.2
click at [188, 212] on span "**********" at bounding box center [309, 208] width 253 height 25
paste input "text"
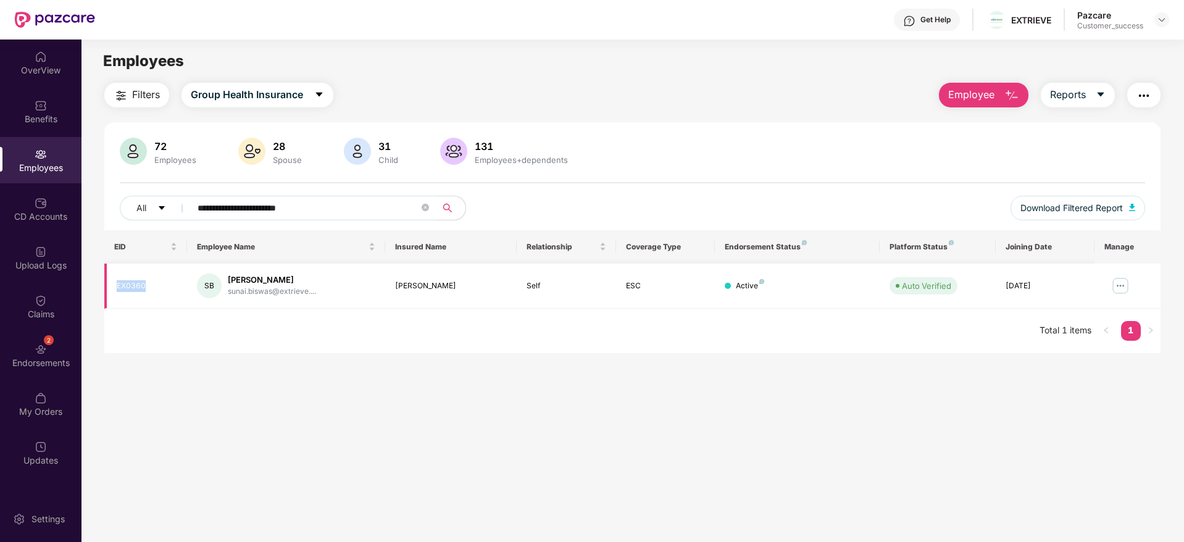
drag, startPoint x: 160, startPoint y: 287, endPoint x: 109, endPoint y: 287, distance: 51.3
click at [109, 287] on td "EX0360" at bounding box center [145, 286] width 83 height 45
copy div "EX0360"
drag, startPoint x: 319, startPoint y: 210, endPoint x: 187, endPoint y: 209, distance: 132.2
click at [187, 209] on span "**********" at bounding box center [309, 208] width 253 height 25
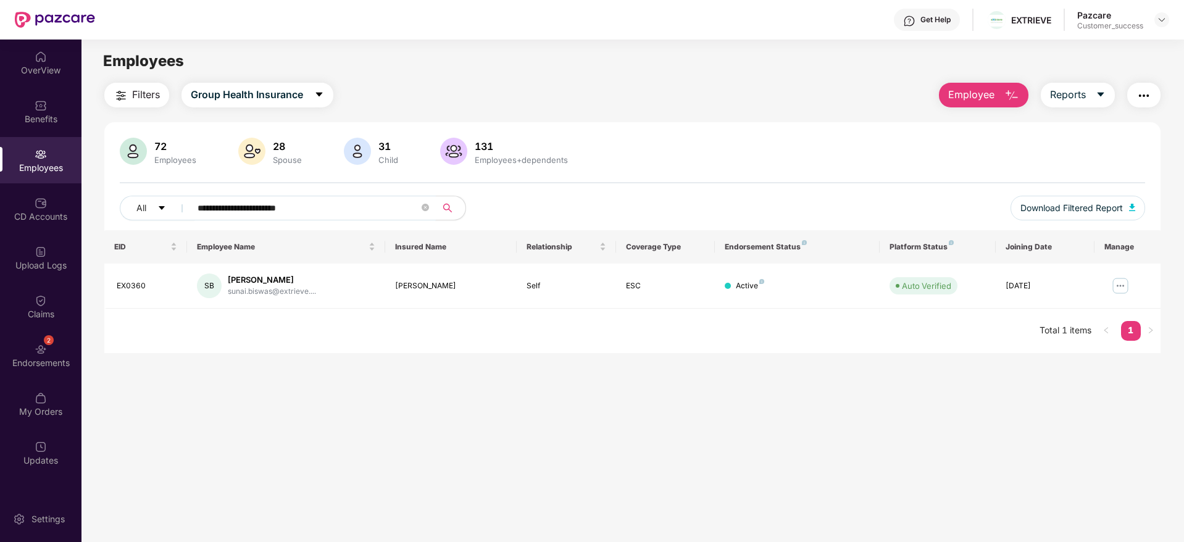
paste input "*"
type input "**********"
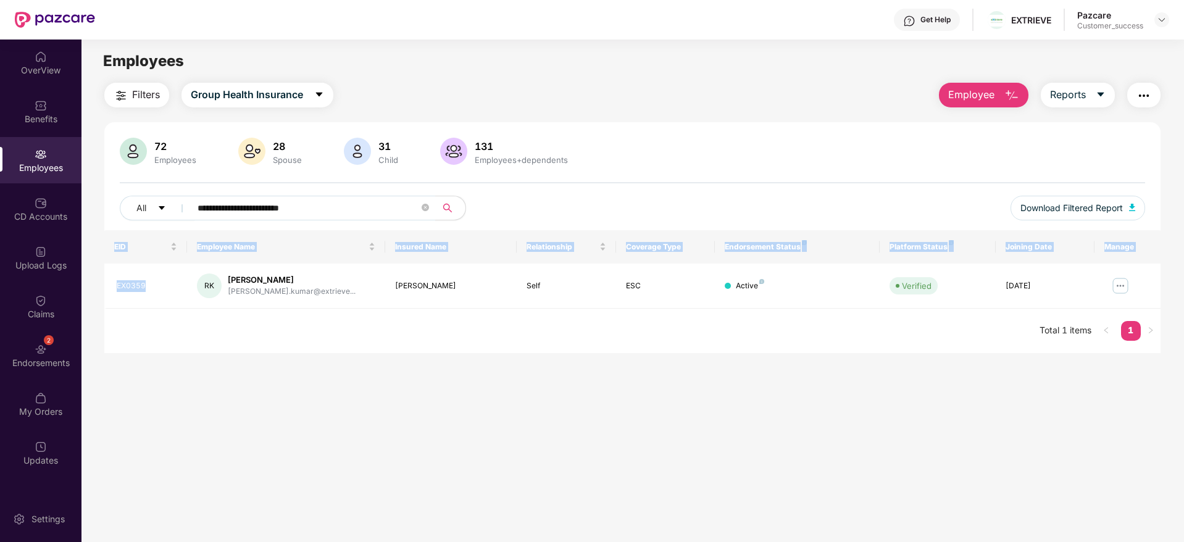
drag, startPoint x: 160, startPoint y: 279, endPoint x: 87, endPoint y: 280, distance: 72.9
click at [87, 280] on div "**********" at bounding box center [633, 218] width 1102 height 270
click at [168, 292] on td "EX0359" at bounding box center [145, 286] width 83 height 45
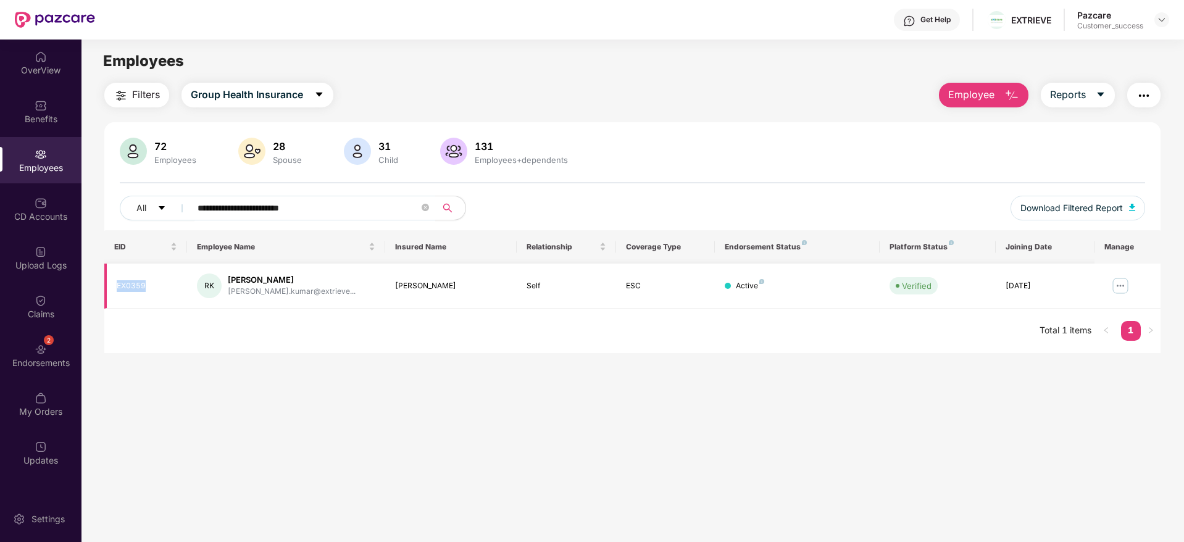
drag, startPoint x: 162, startPoint y: 290, endPoint x: 116, endPoint y: 288, distance: 45.8
click at [116, 288] on td "EX0359" at bounding box center [145, 286] width 83 height 45
copy div "EX0359"
click at [969, 100] on span "Employee" at bounding box center [972, 94] width 46 height 15
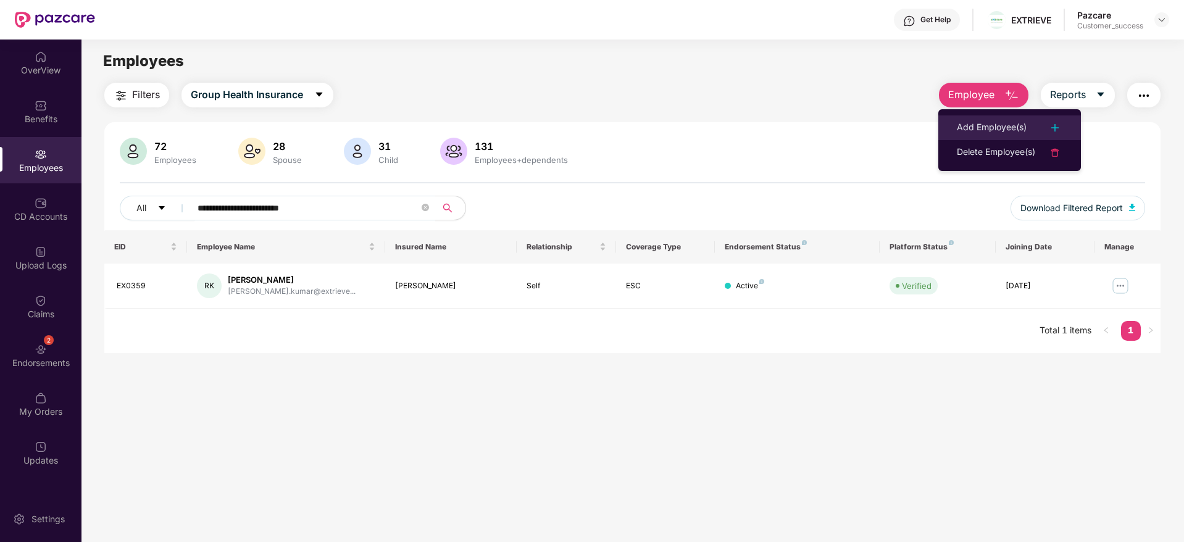
click at [989, 128] on div "Add Employee(s)" at bounding box center [992, 127] width 70 height 15
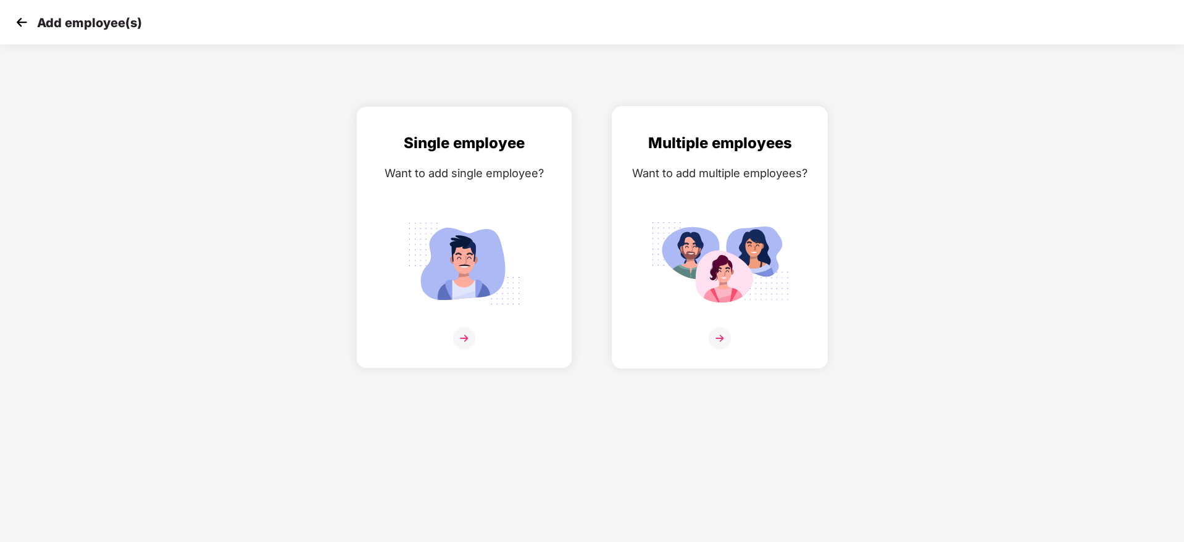
click at [718, 340] on img at bounding box center [720, 338] width 22 height 22
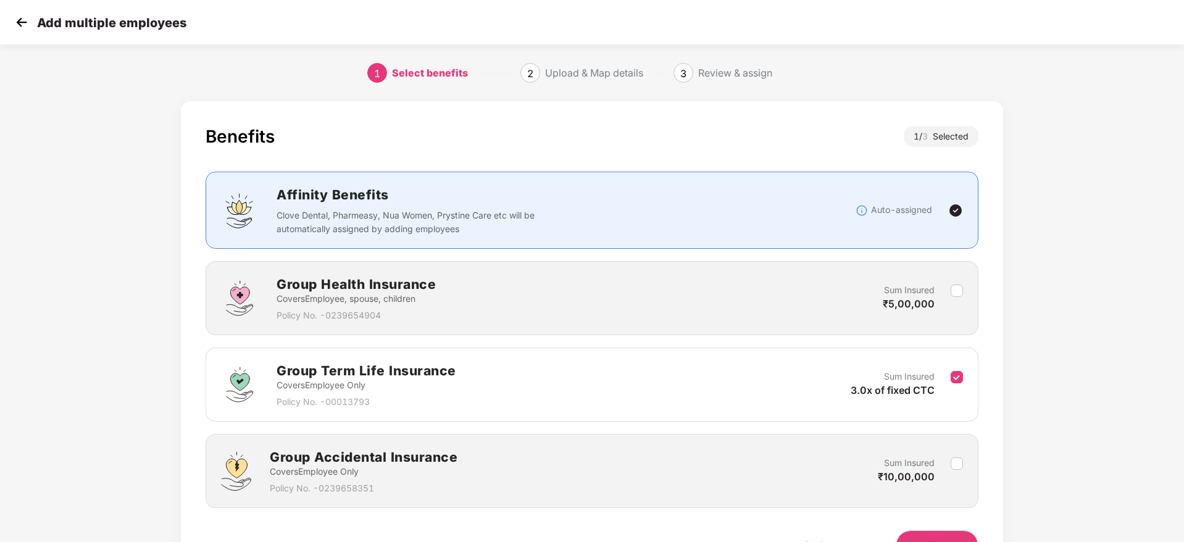
click at [929, 534] on button "Next" at bounding box center [937, 545] width 83 height 30
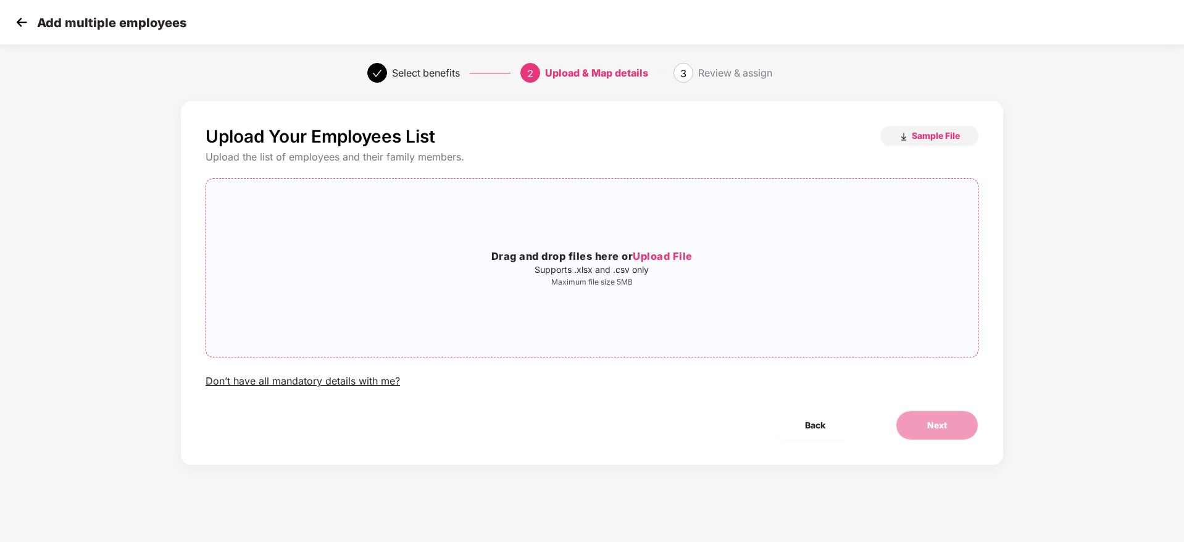
click at [679, 264] on h3 "Drag and drop files here or Upload File" at bounding box center [592, 257] width 772 height 16
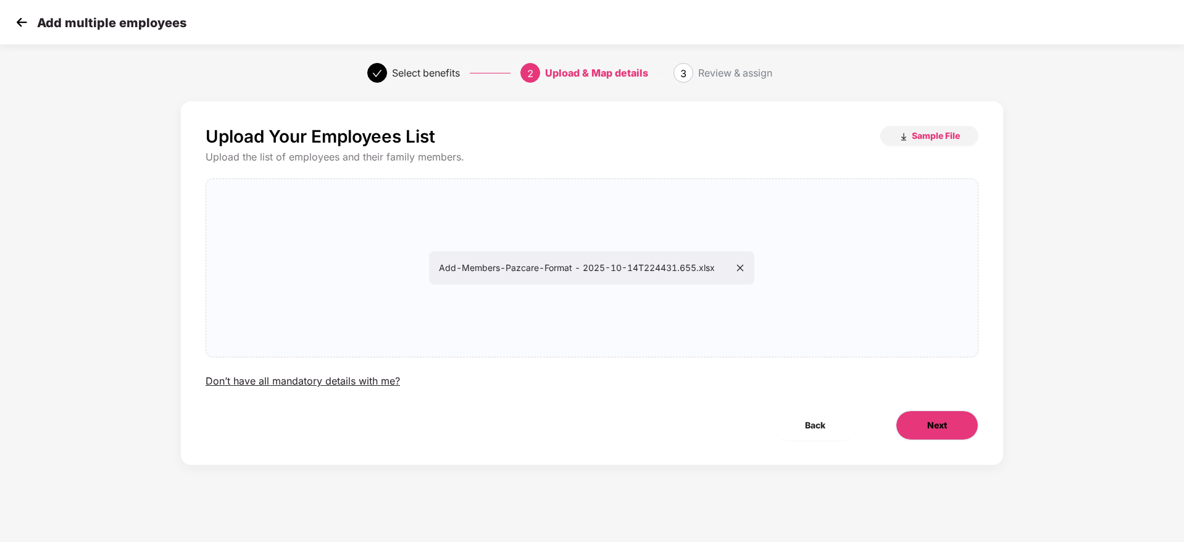
click at [942, 431] on span "Next" at bounding box center [938, 426] width 20 height 14
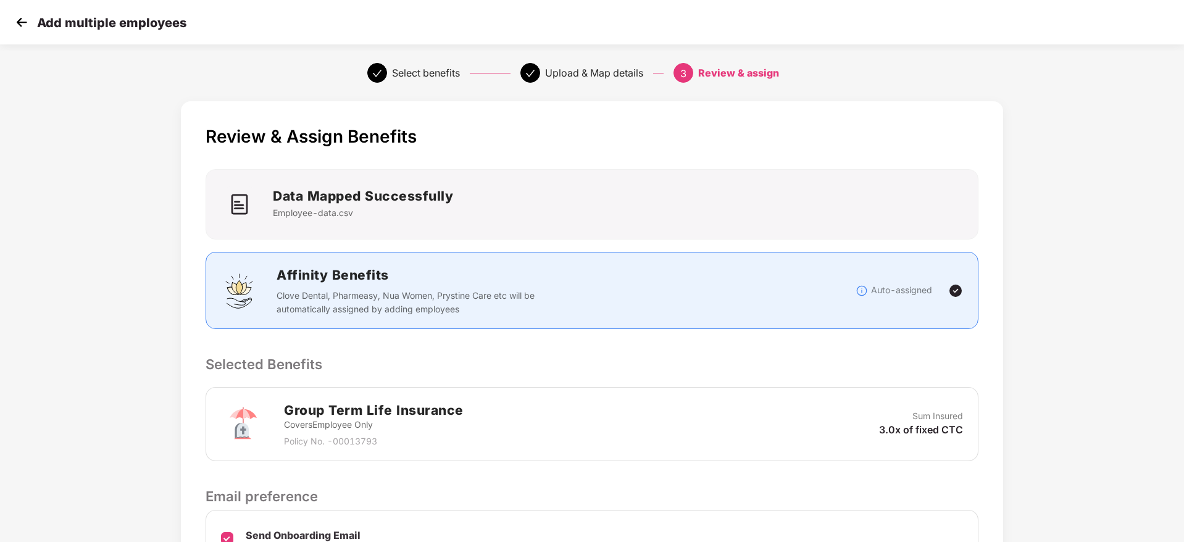
click at [857, 365] on p "Selected Benefits" at bounding box center [592, 364] width 773 height 21
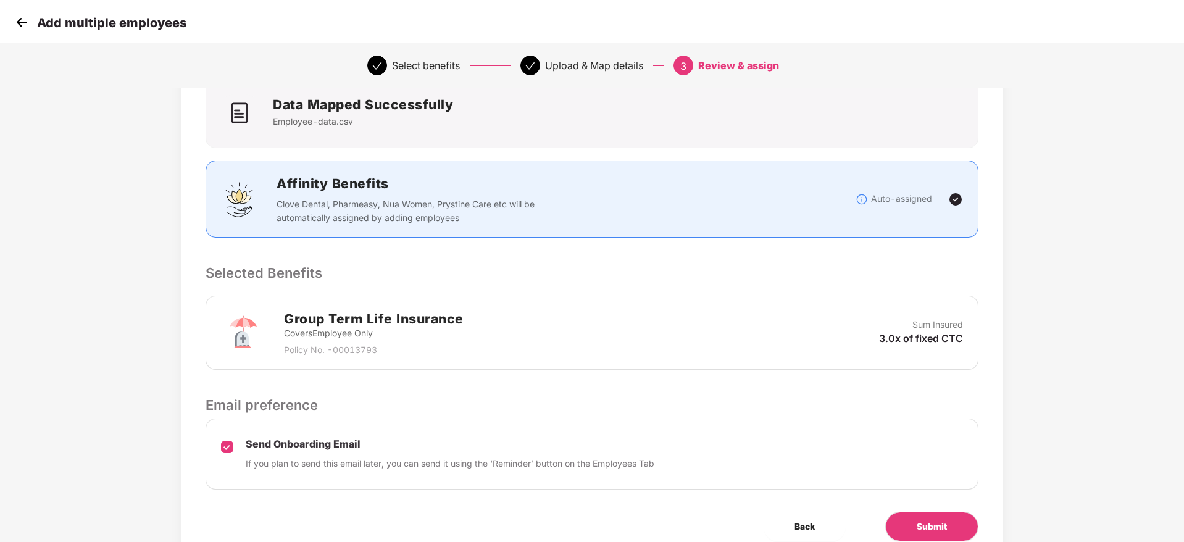
scroll to position [146, 0]
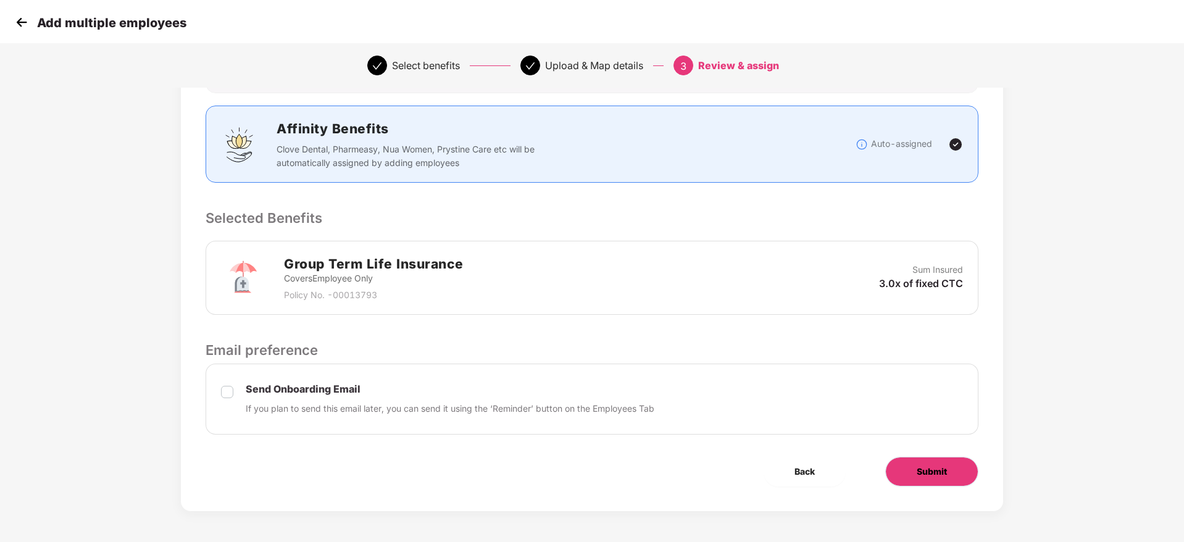
click at [904, 470] on button "Submit" at bounding box center [932, 472] width 93 height 30
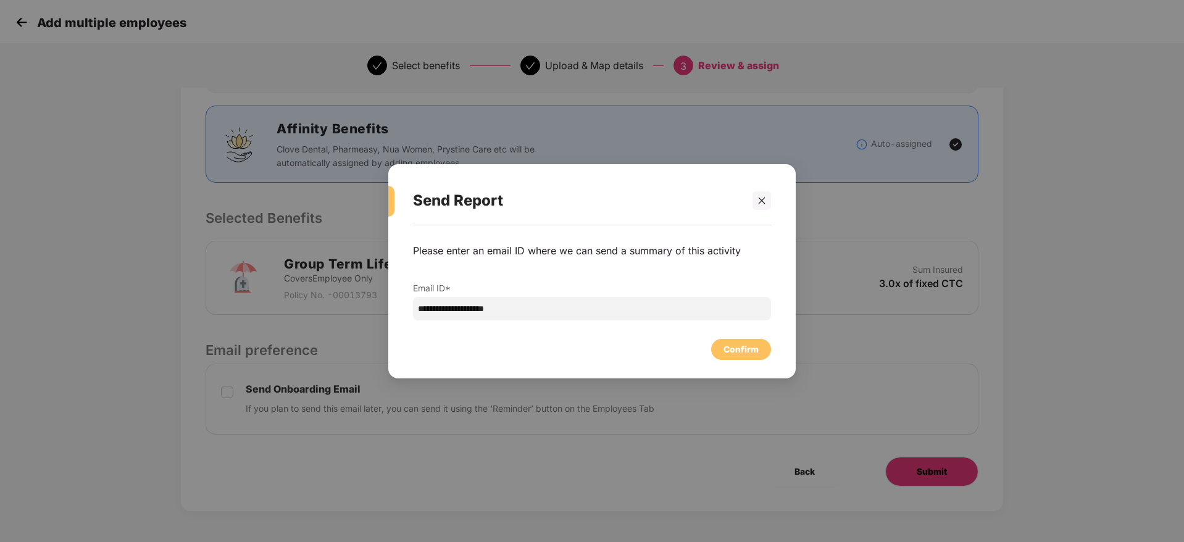
scroll to position [0, 0]
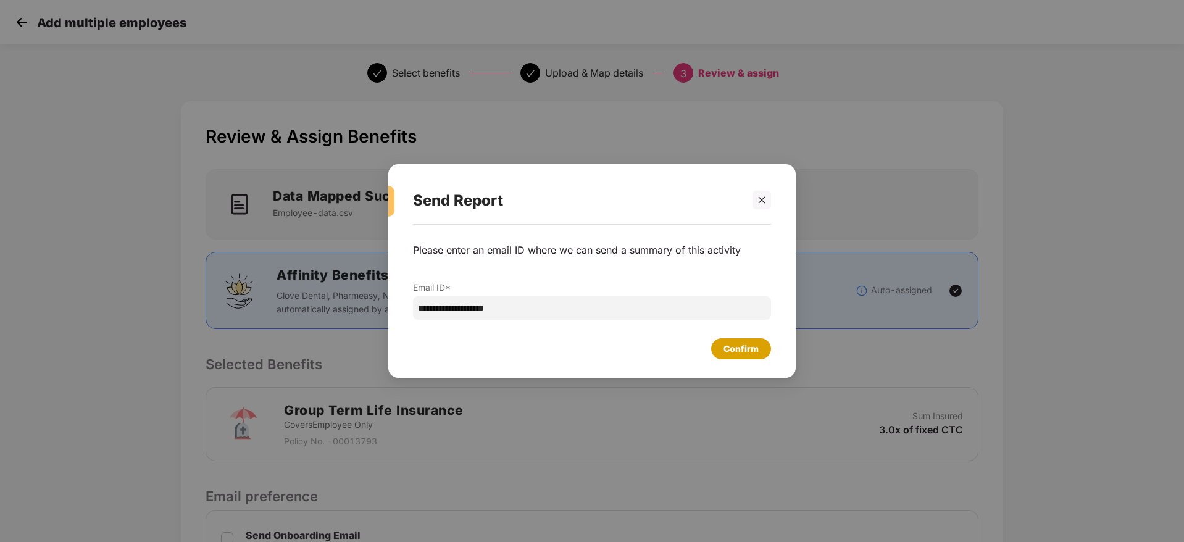
click at [733, 346] on div "Confirm" at bounding box center [741, 349] width 35 height 14
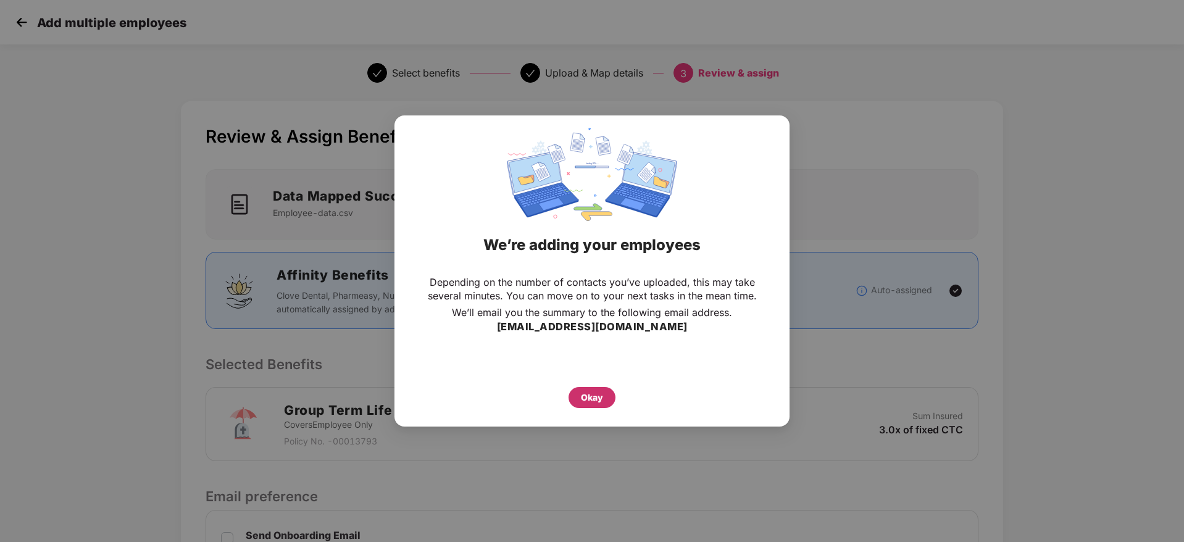
click at [590, 398] on div "Okay" at bounding box center [592, 398] width 22 height 14
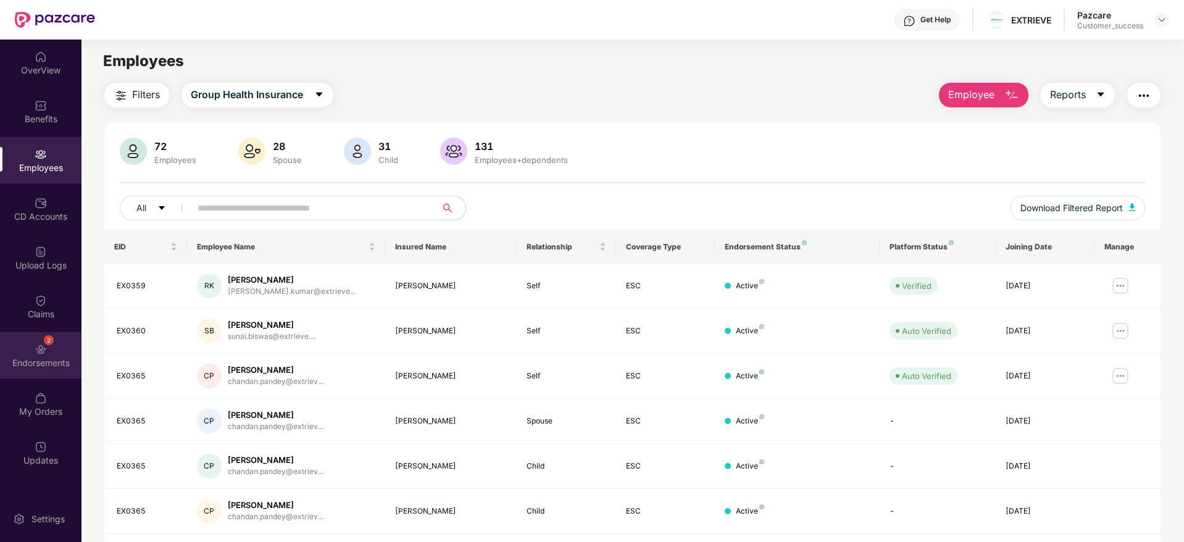
click at [44, 340] on div "2" at bounding box center [49, 340] width 10 height 10
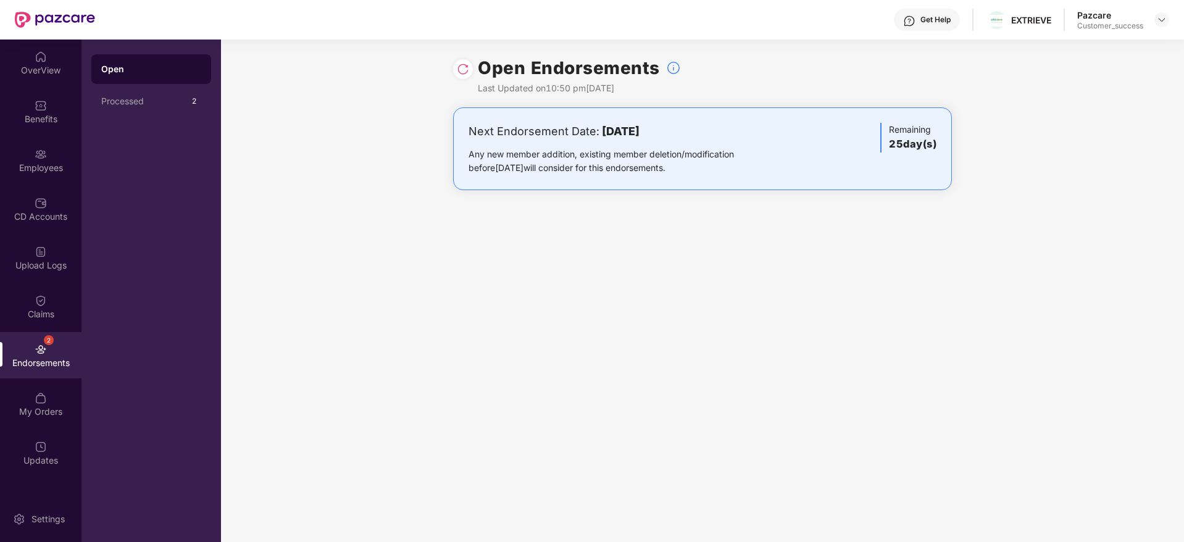
click at [461, 69] on img at bounding box center [463, 69] width 12 height 12
